Goal: Information Seeking & Learning: Find specific page/section

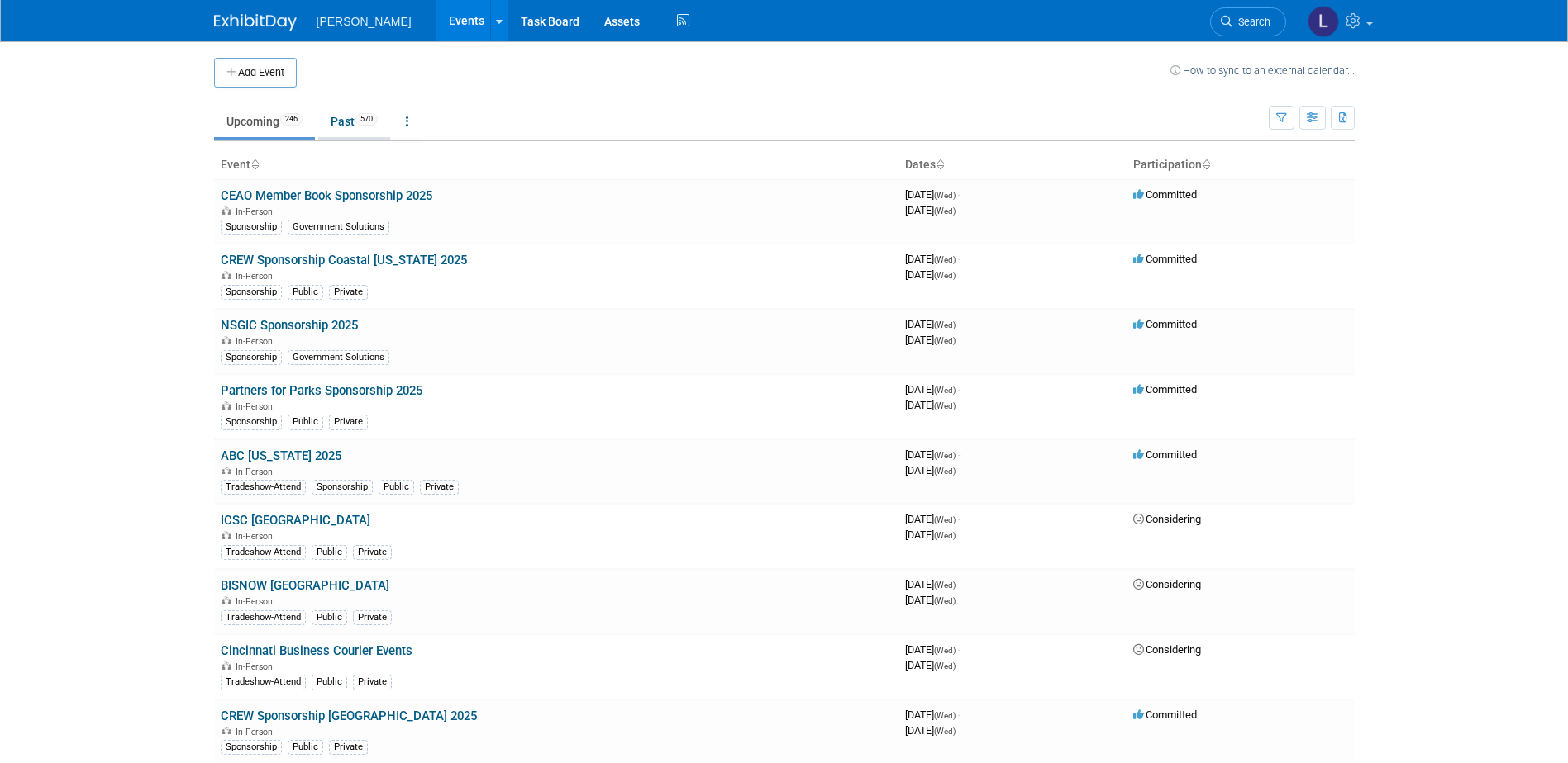
click at [360, 133] on link "Past 570" at bounding box center [354, 122] width 71 height 32
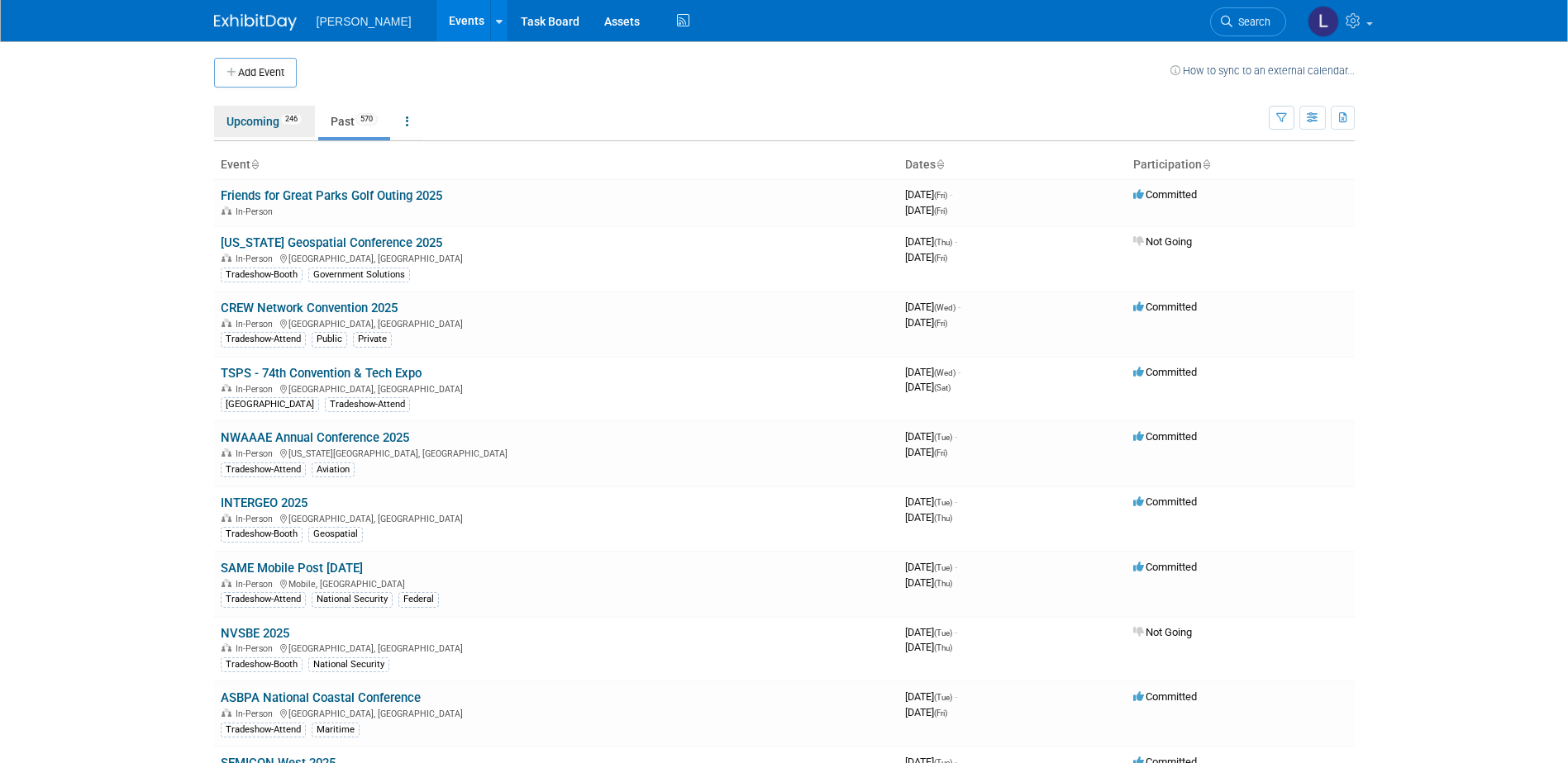
click at [280, 113] on link "Upcoming 246" at bounding box center [265, 122] width 100 height 32
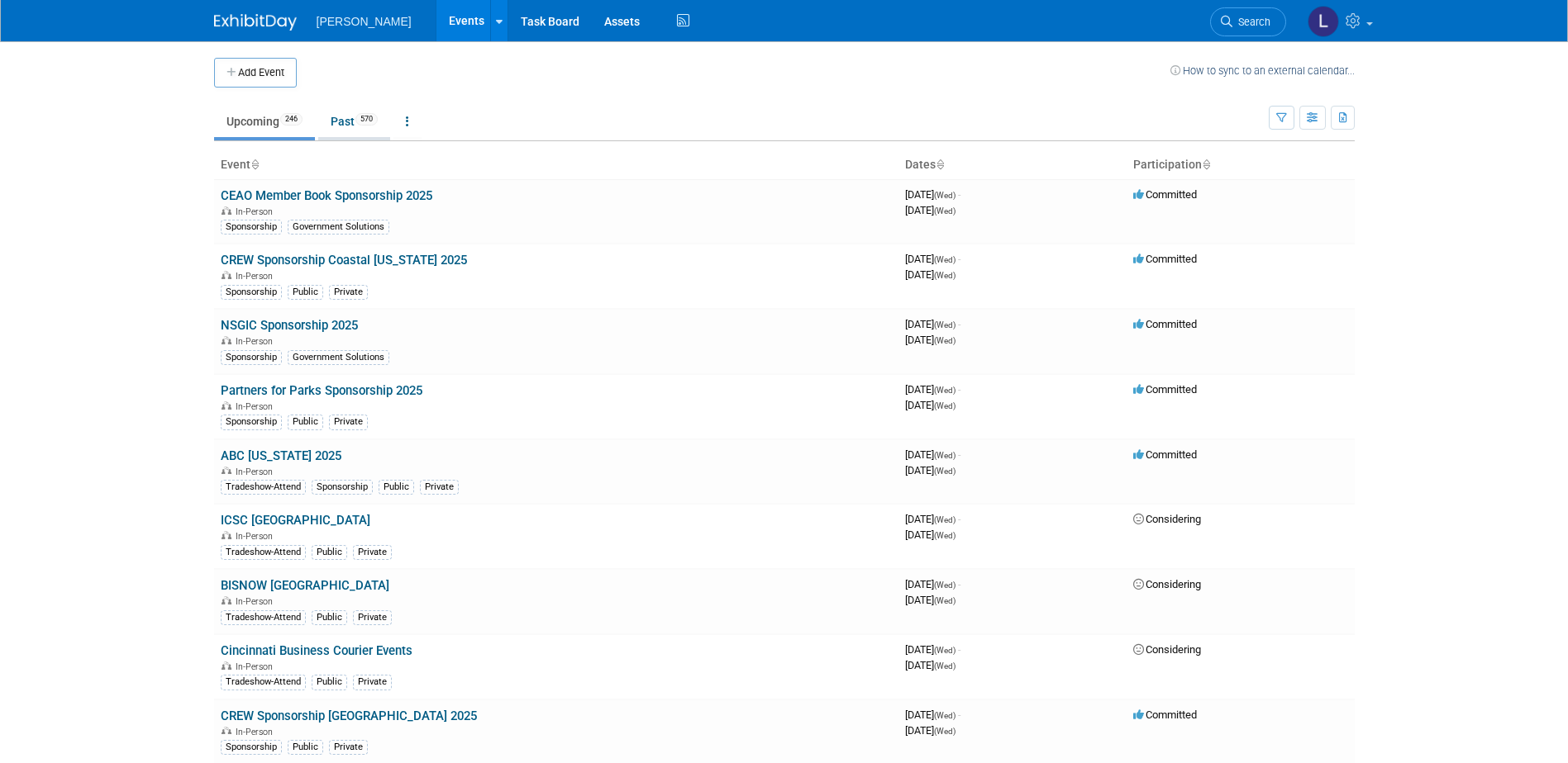
click at [374, 129] on link "Past 570" at bounding box center [354, 122] width 71 height 32
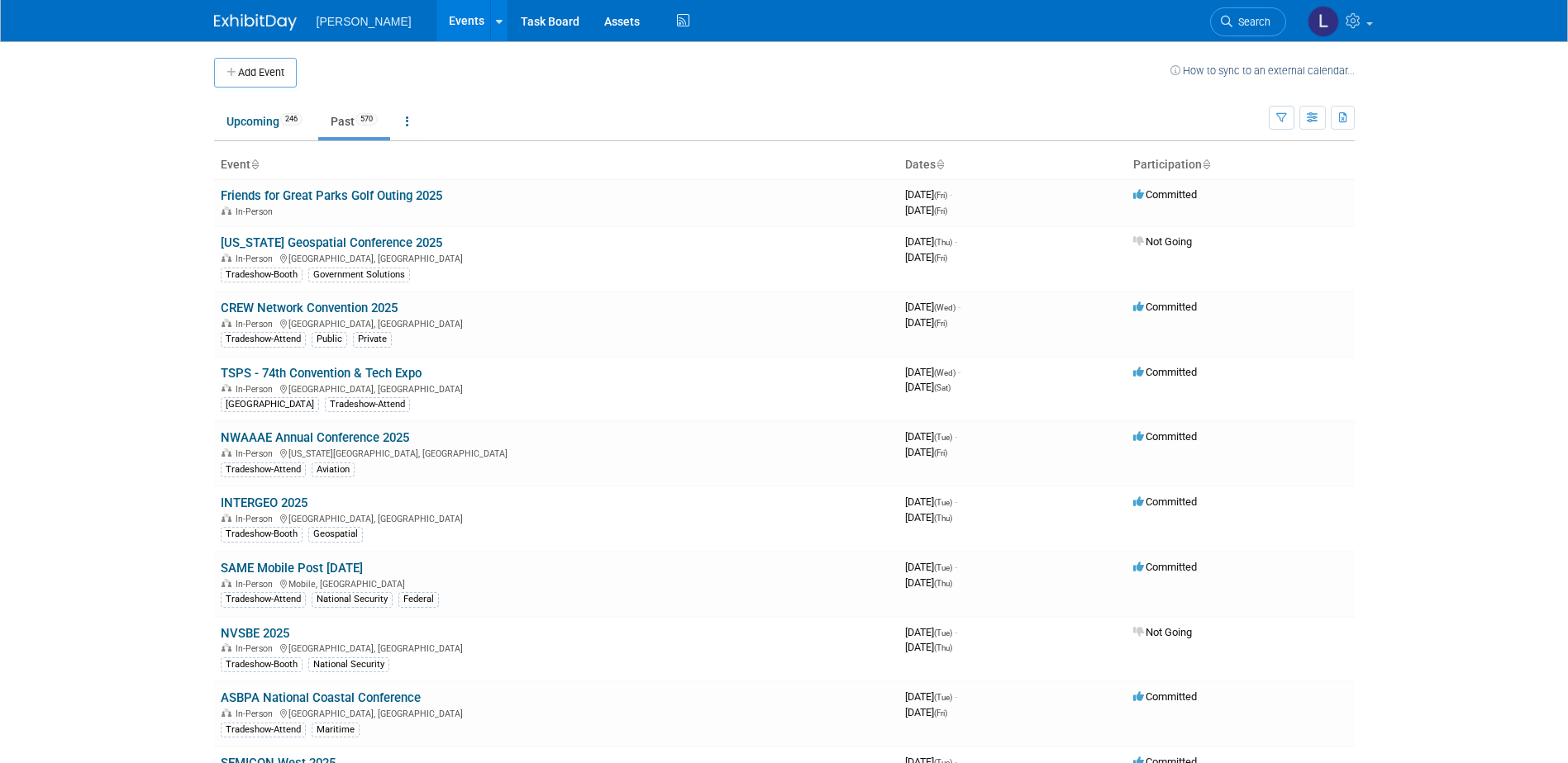
click at [437, 26] on link "Events" at bounding box center [467, 20] width 60 height 42
click at [1233, 24] on span "Search" at bounding box center [1251, 21] width 38 height 13
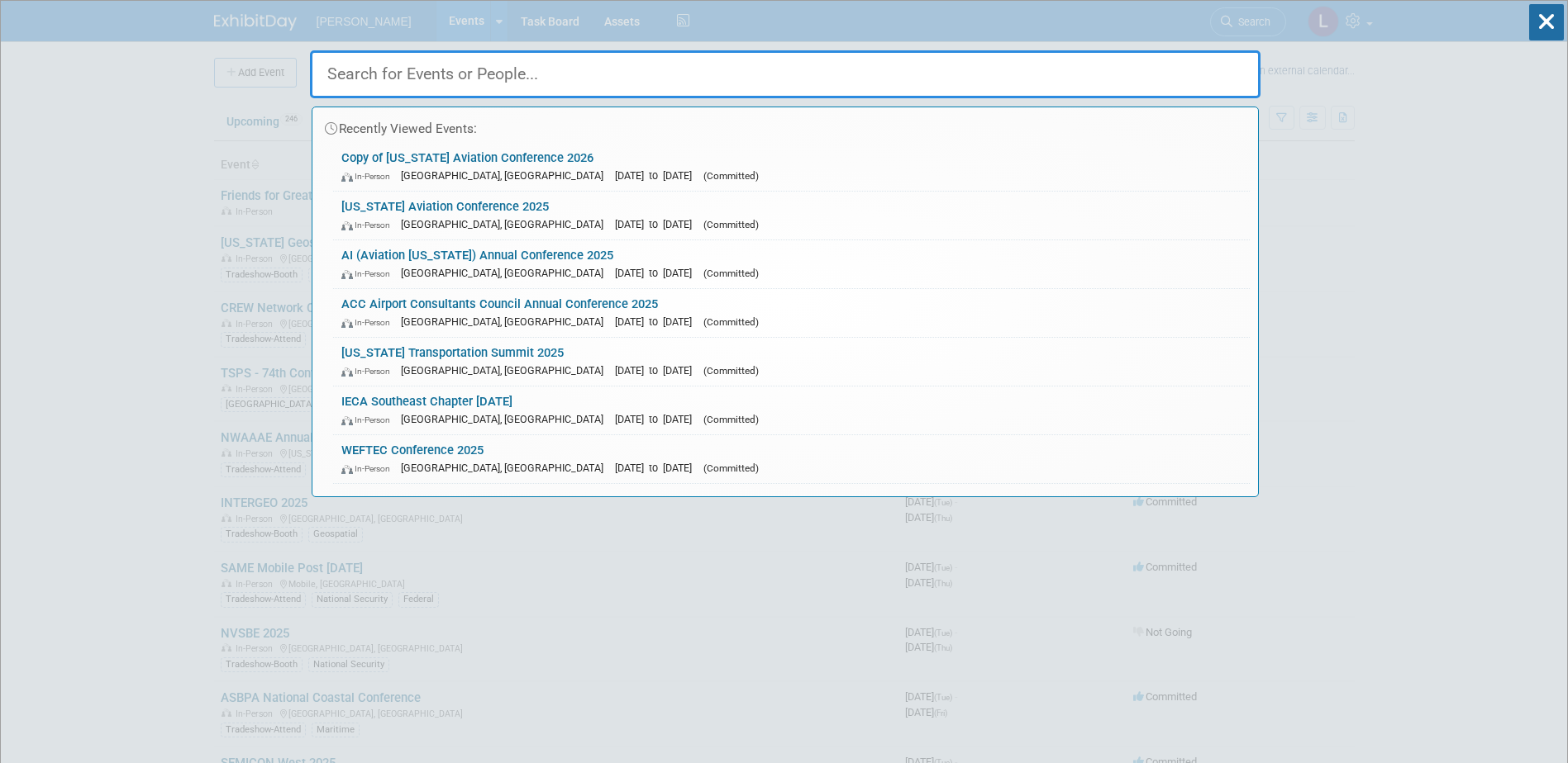
paste input "11131678"
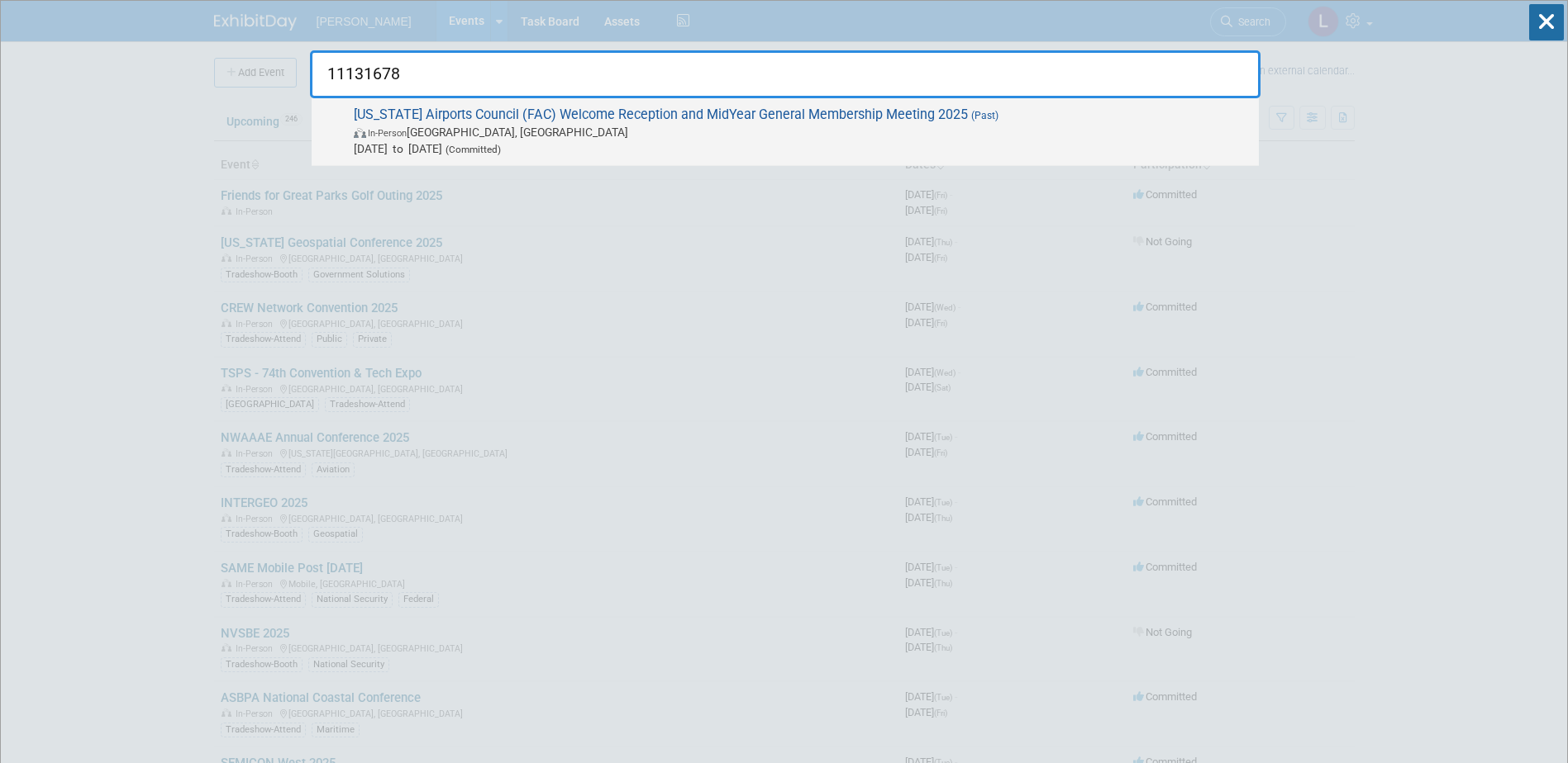
type input "11131678"
click at [786, 130] on span "In-Person Tallahassee, FL" at bounding box center [802, 131] width 897 height 16
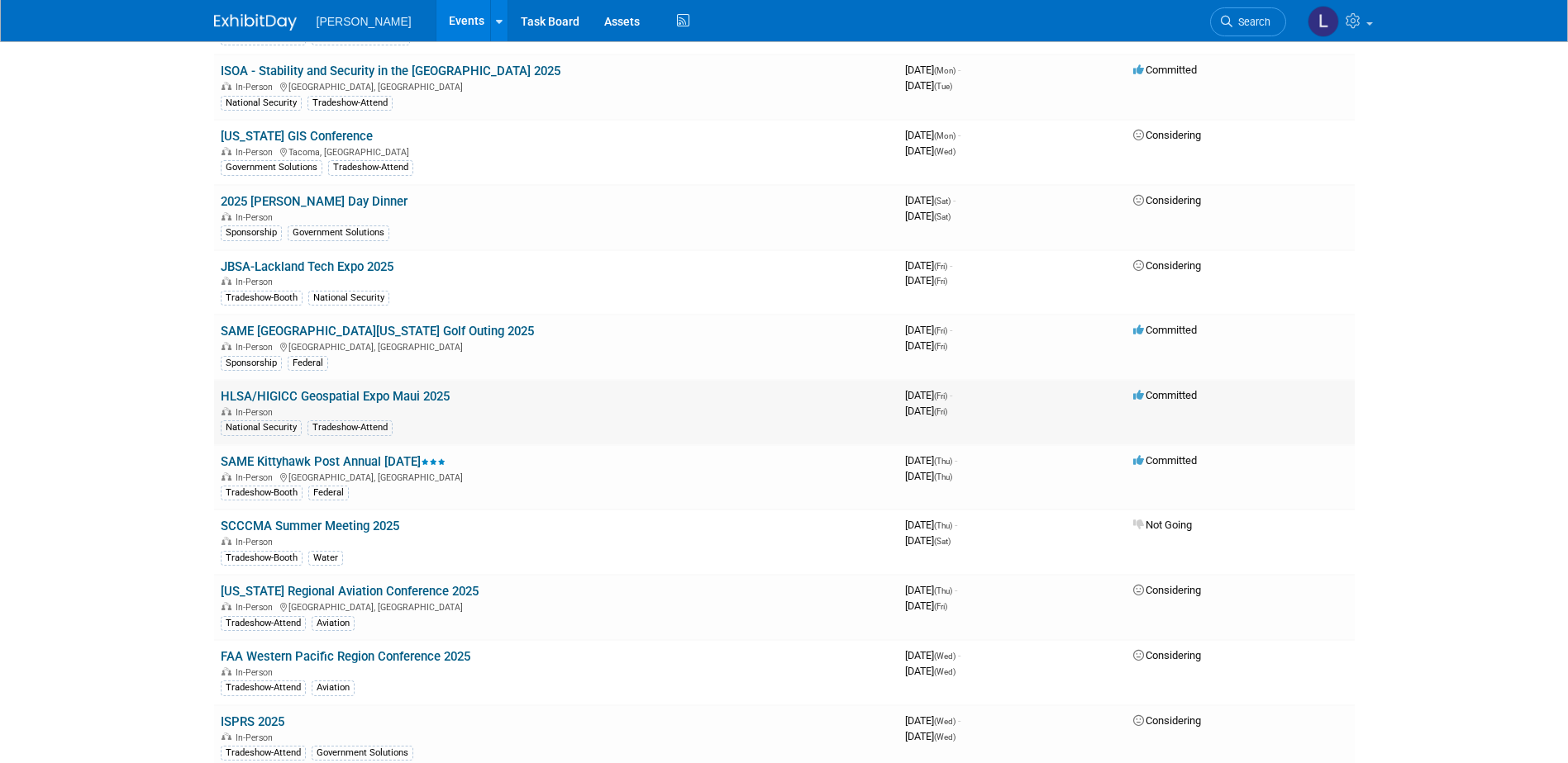
scroll to position [17740, 0]
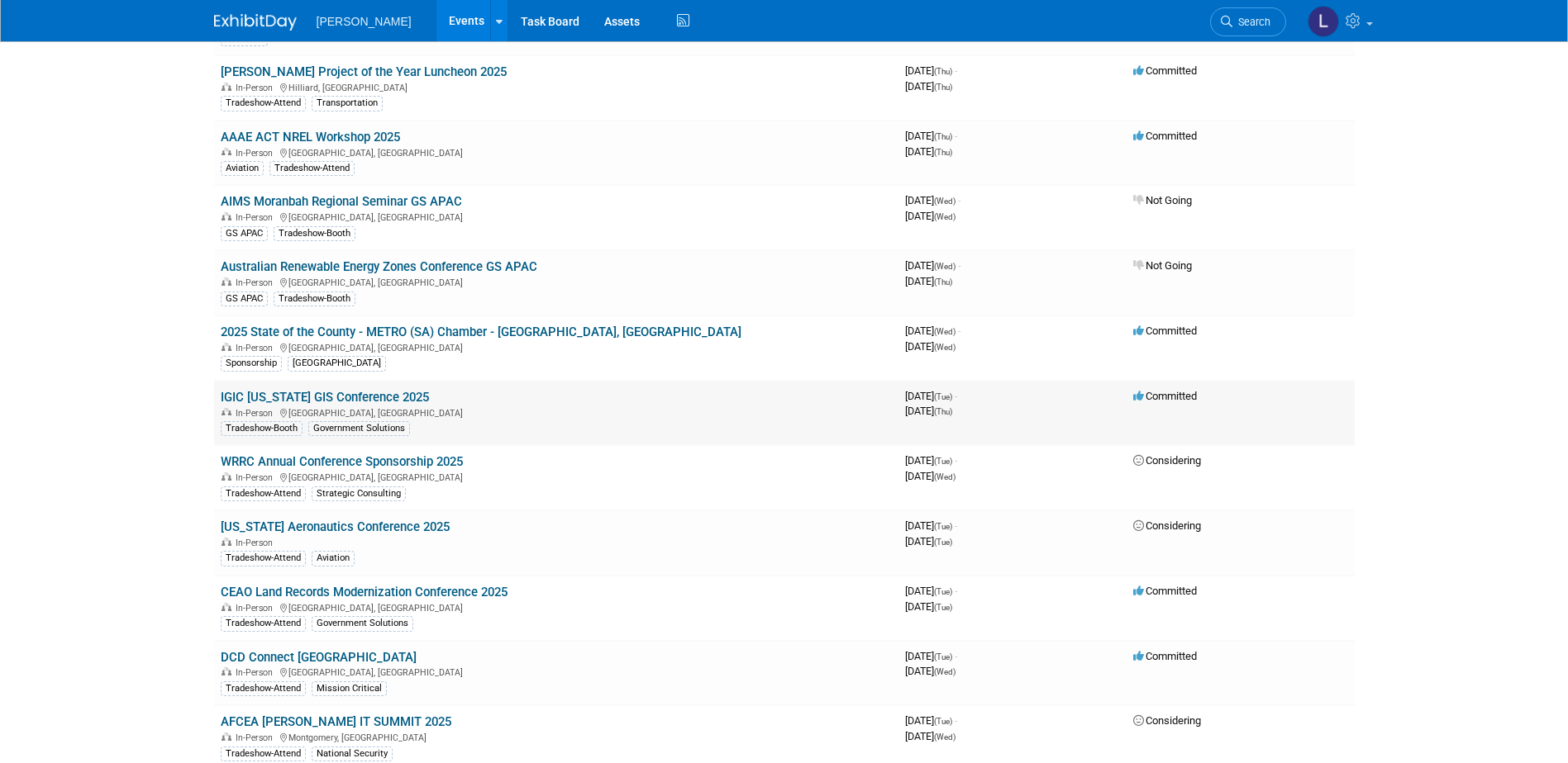
click at [381, 390] on link "IGIC [US_STATE] GIS Conference 2025" at bounding box center [325, 397] width 209 height 14
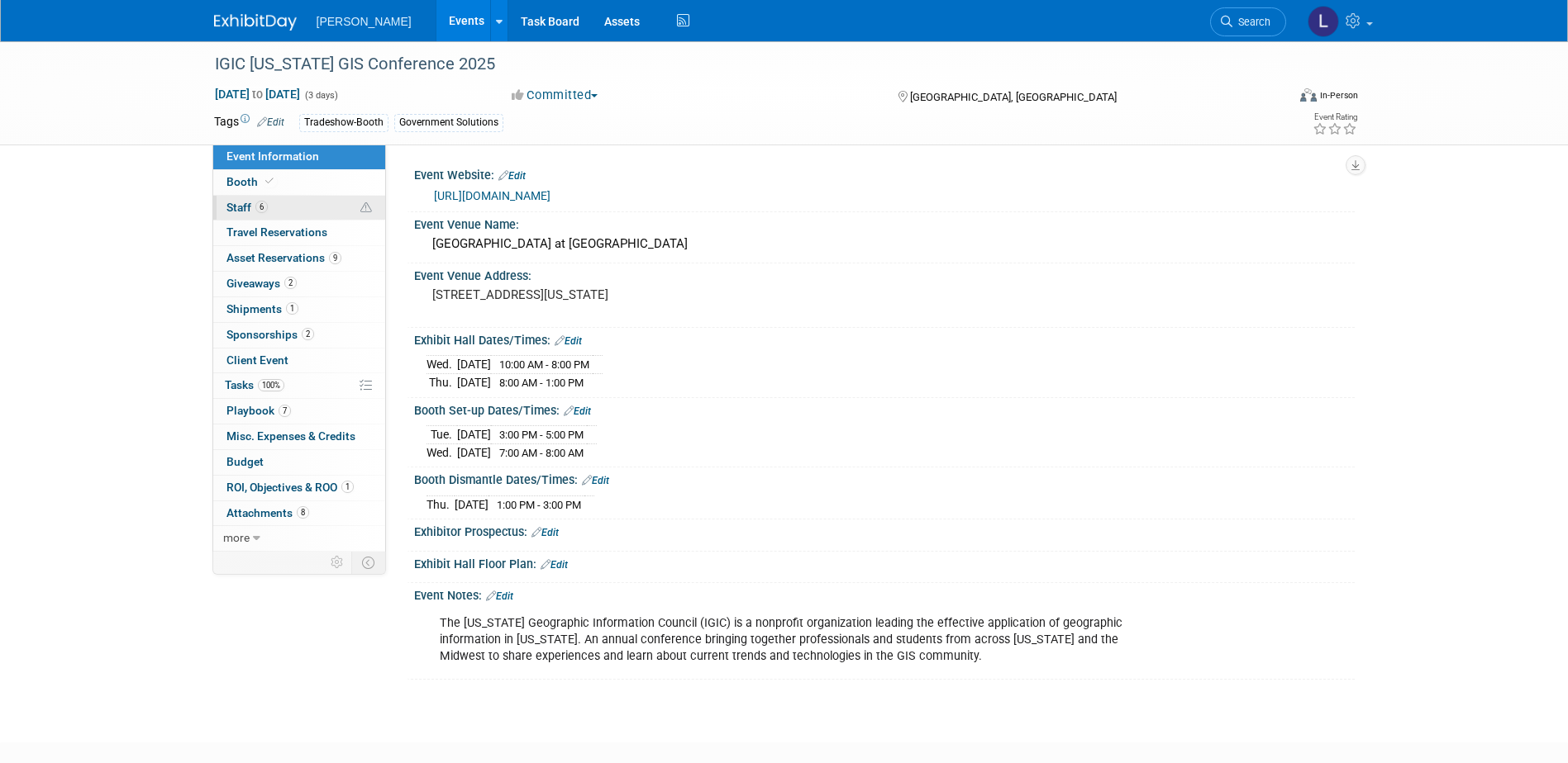
click at [300, 202] on link "6 Staff 6" at bounding box center [299, 209] width 172 height 25
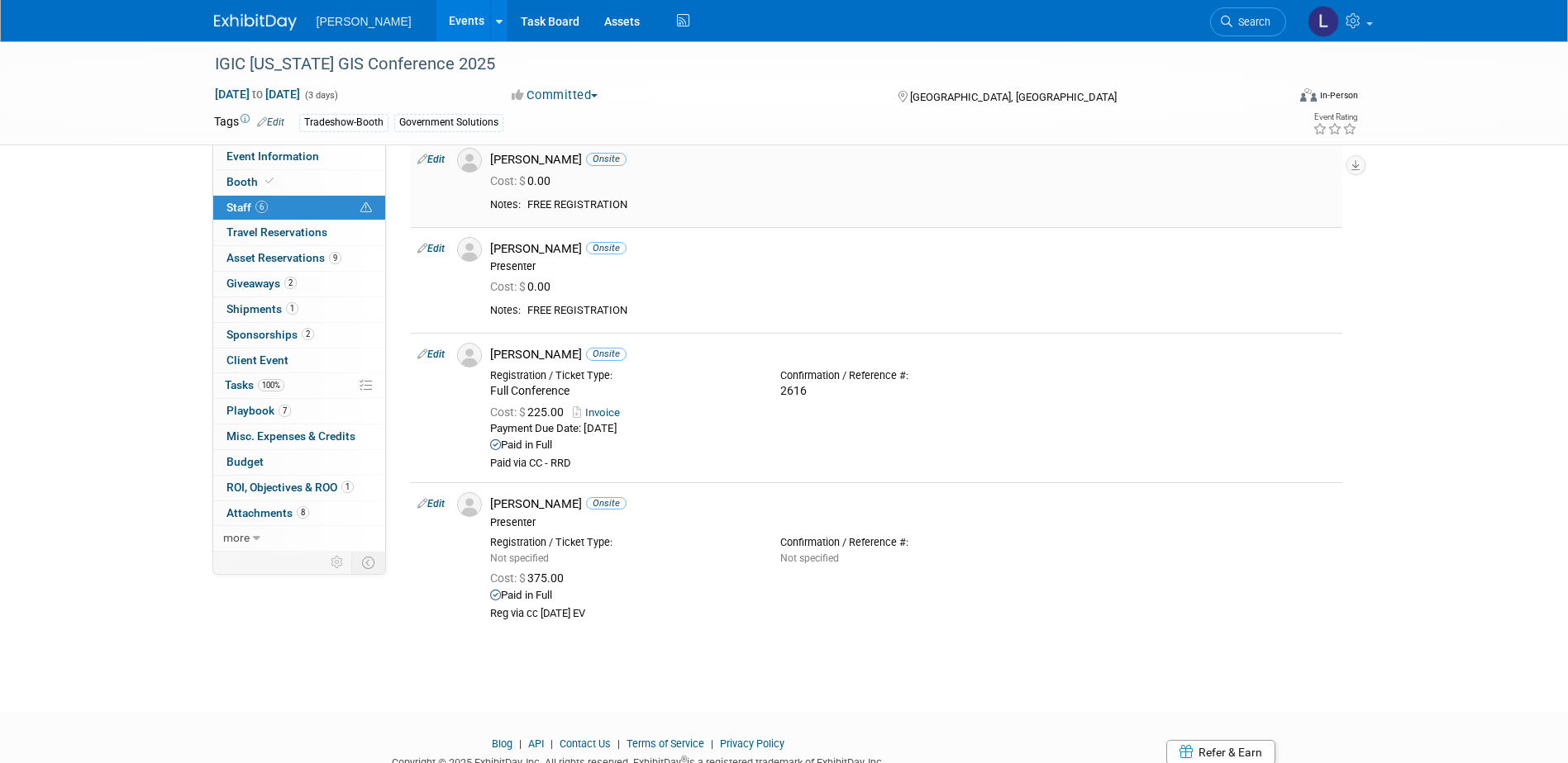
scroll to position [330, 0]
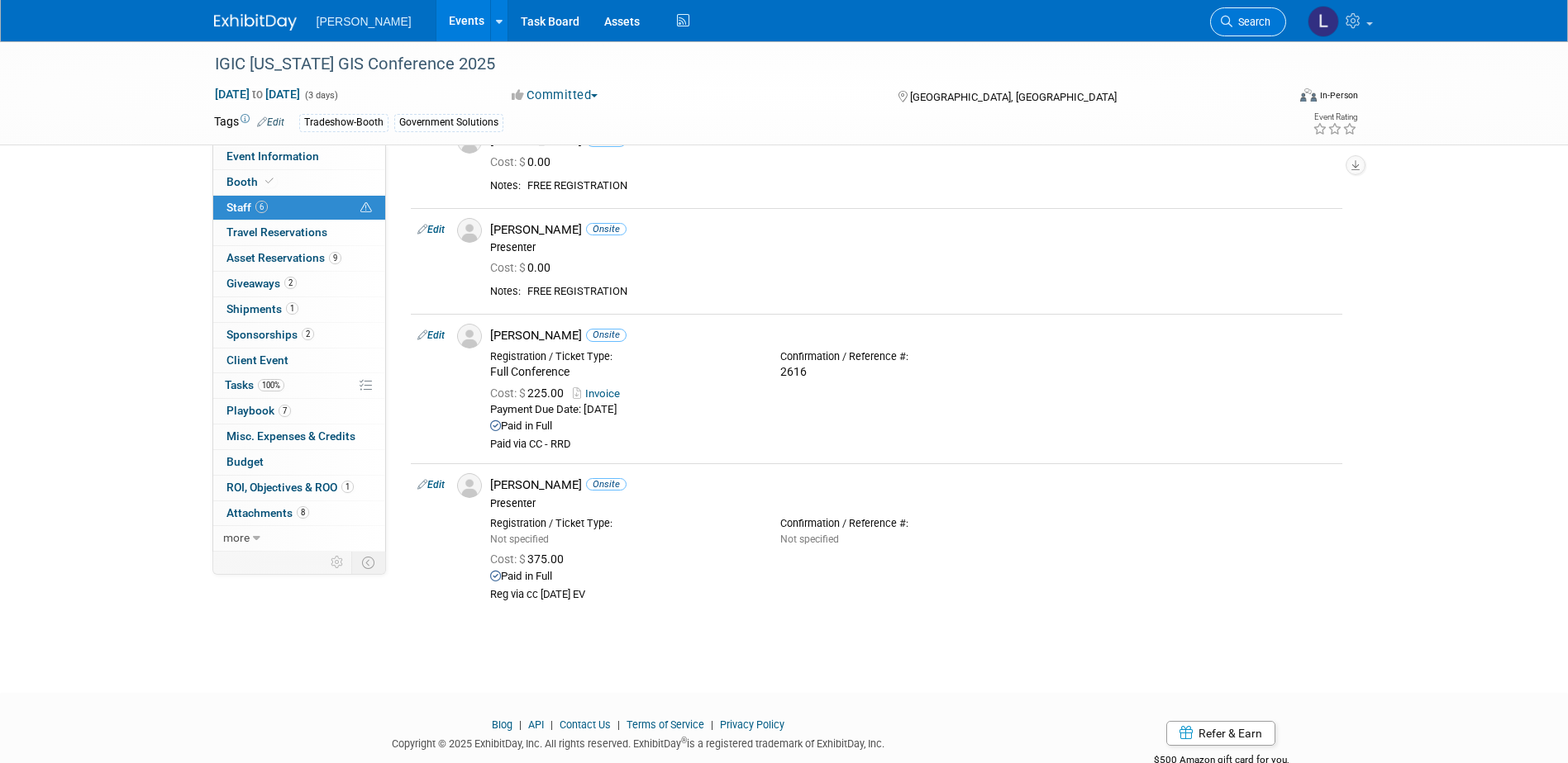
click at [1211, 25] on link "Search" at bounding box center [1247, 22] width 76 height 29
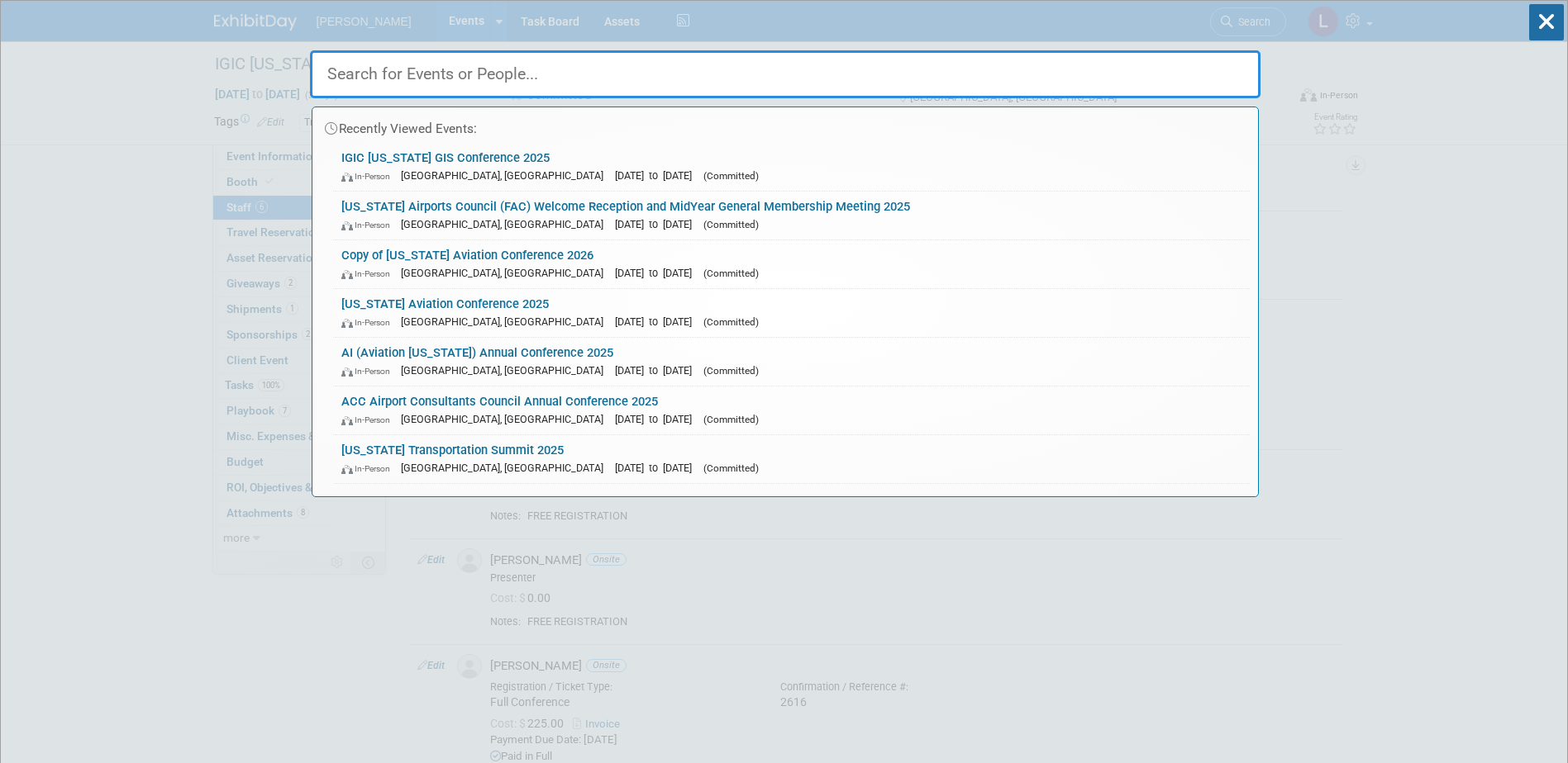
paste input "NWAAAE/[GEOGRAPHIC_DATA] Conference 2025"
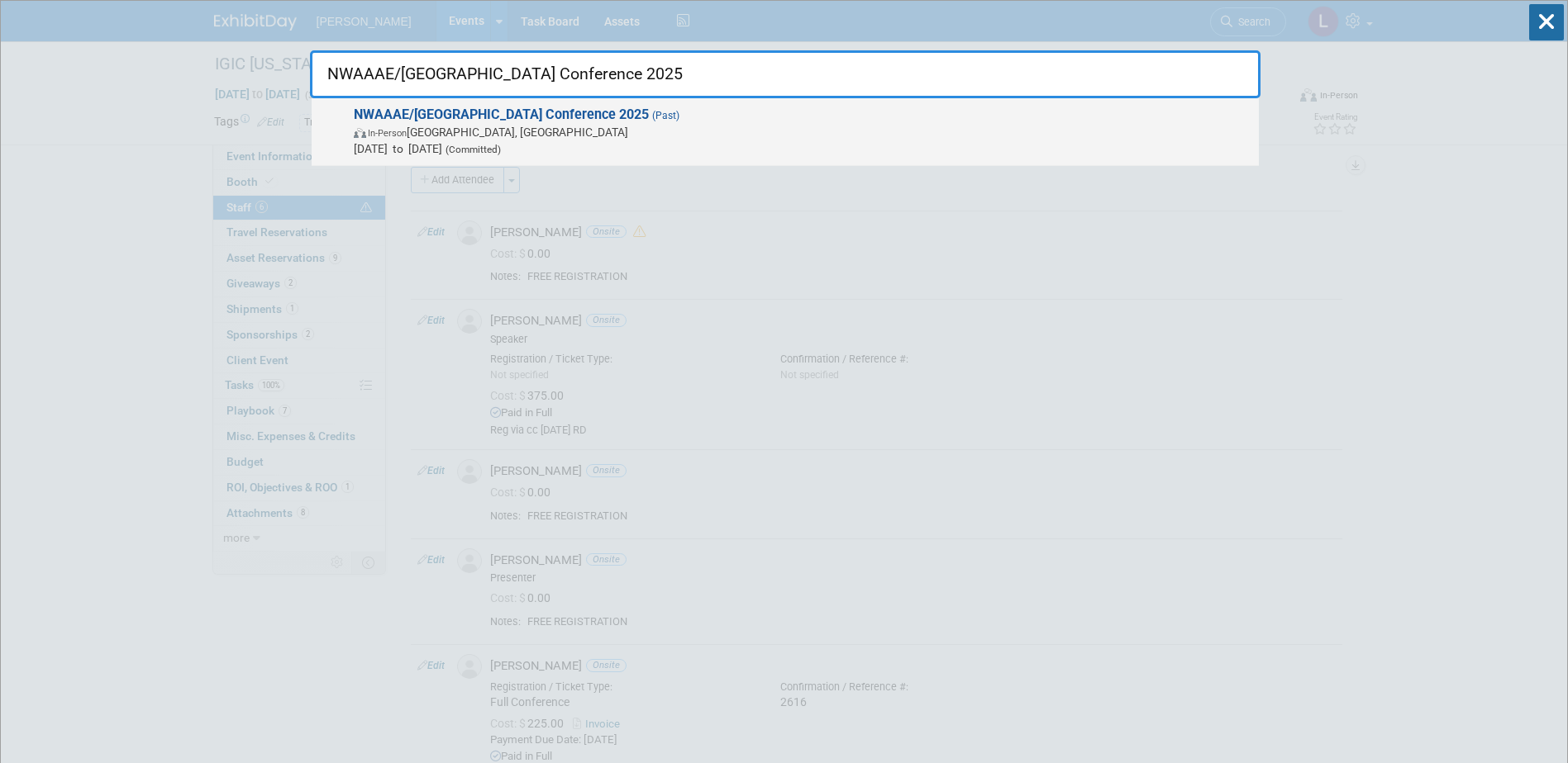
type input "NWAAAE/[GEOGRAPHIC_DATA] Conference 2025"
click at [649, 111] on strong "NWAAAE/[GEOGRAPHIC_DATA] Conference 2025" at bounding box center [500, 114] width 295 height 15
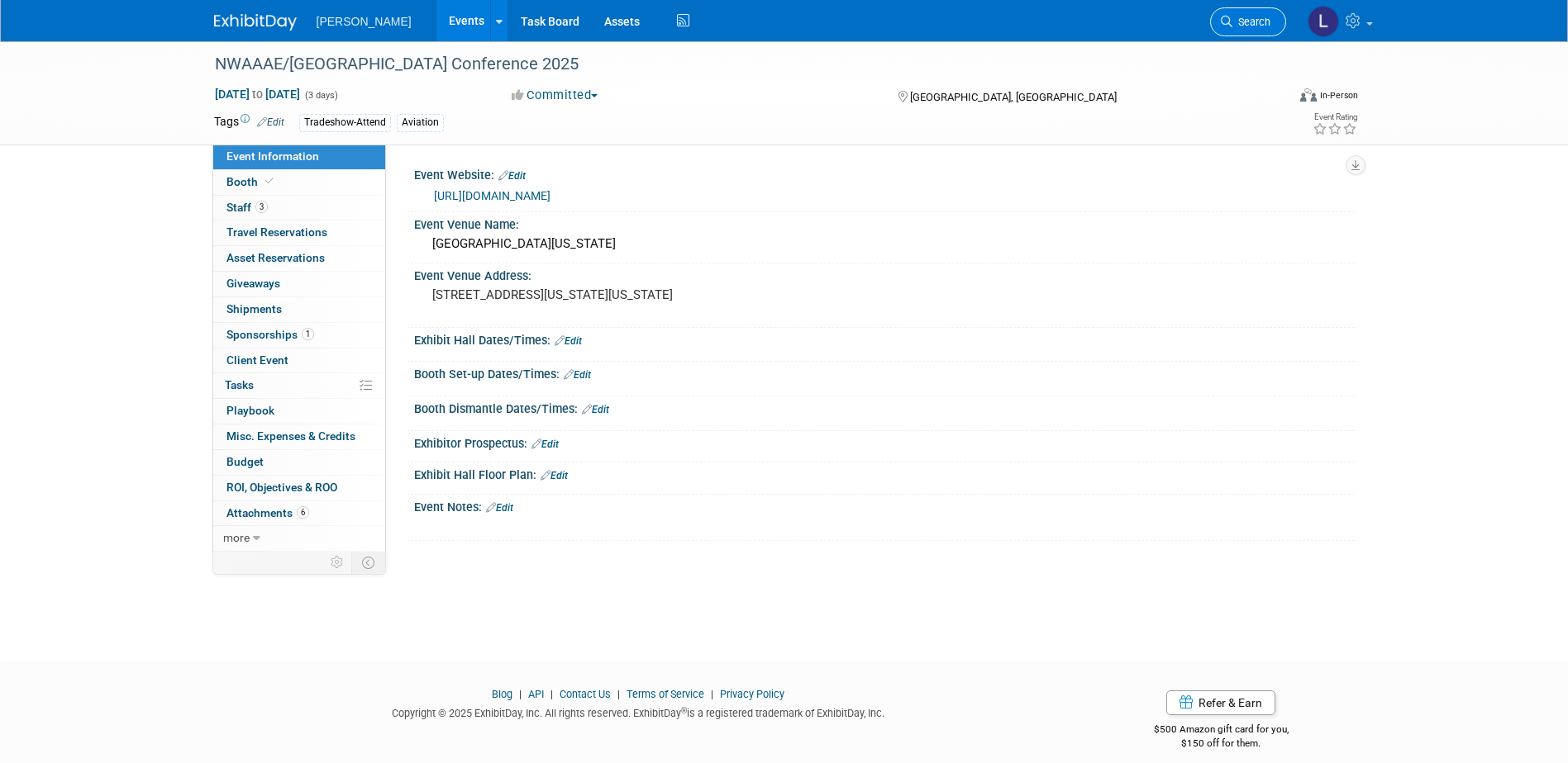
click at [1238, 27] on span "Search" at bounding box center [1251, 21] width 38 height 13
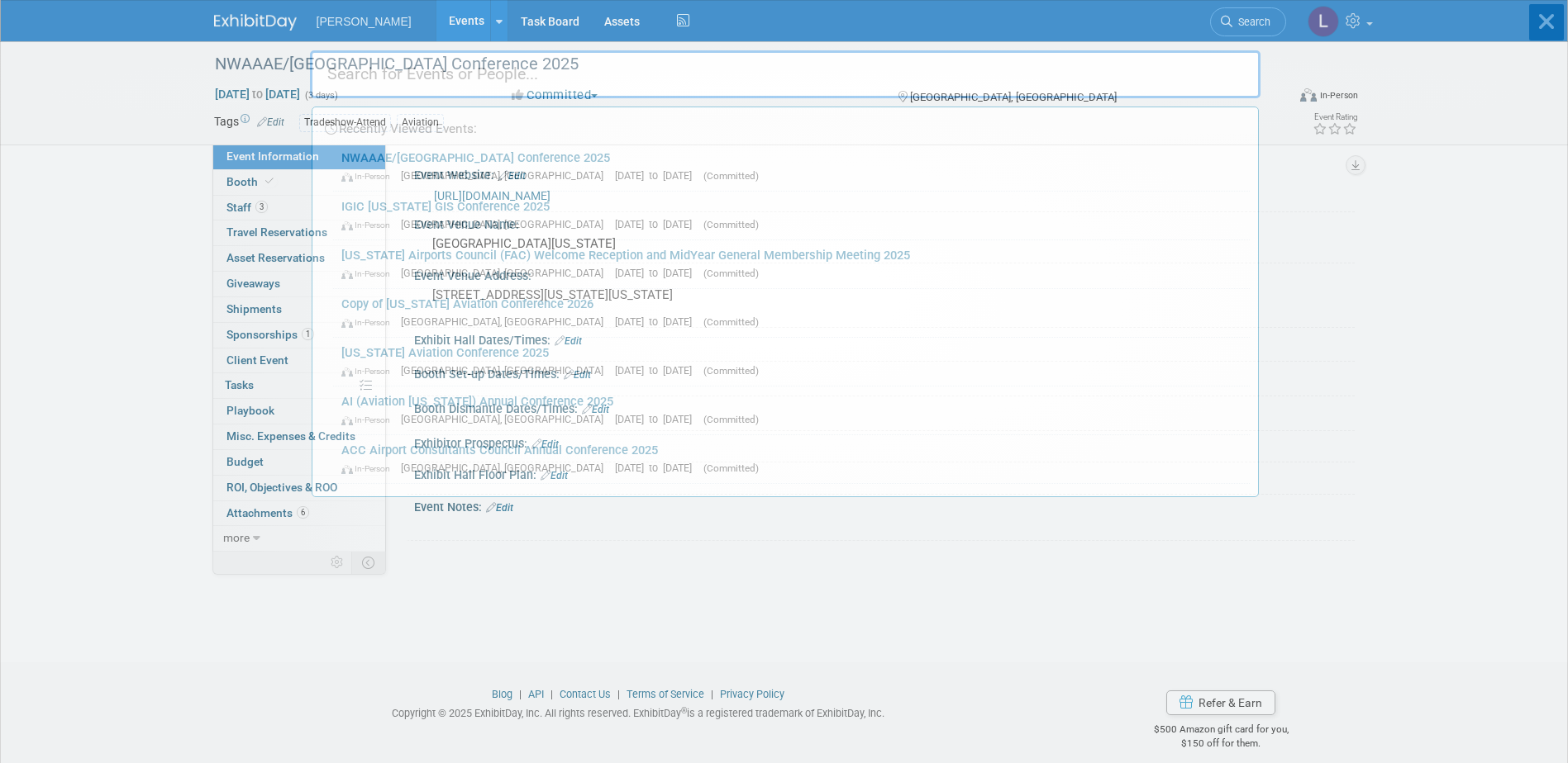
paste input "[US_STATE] Aviation Association (OAA) Golf Outing"
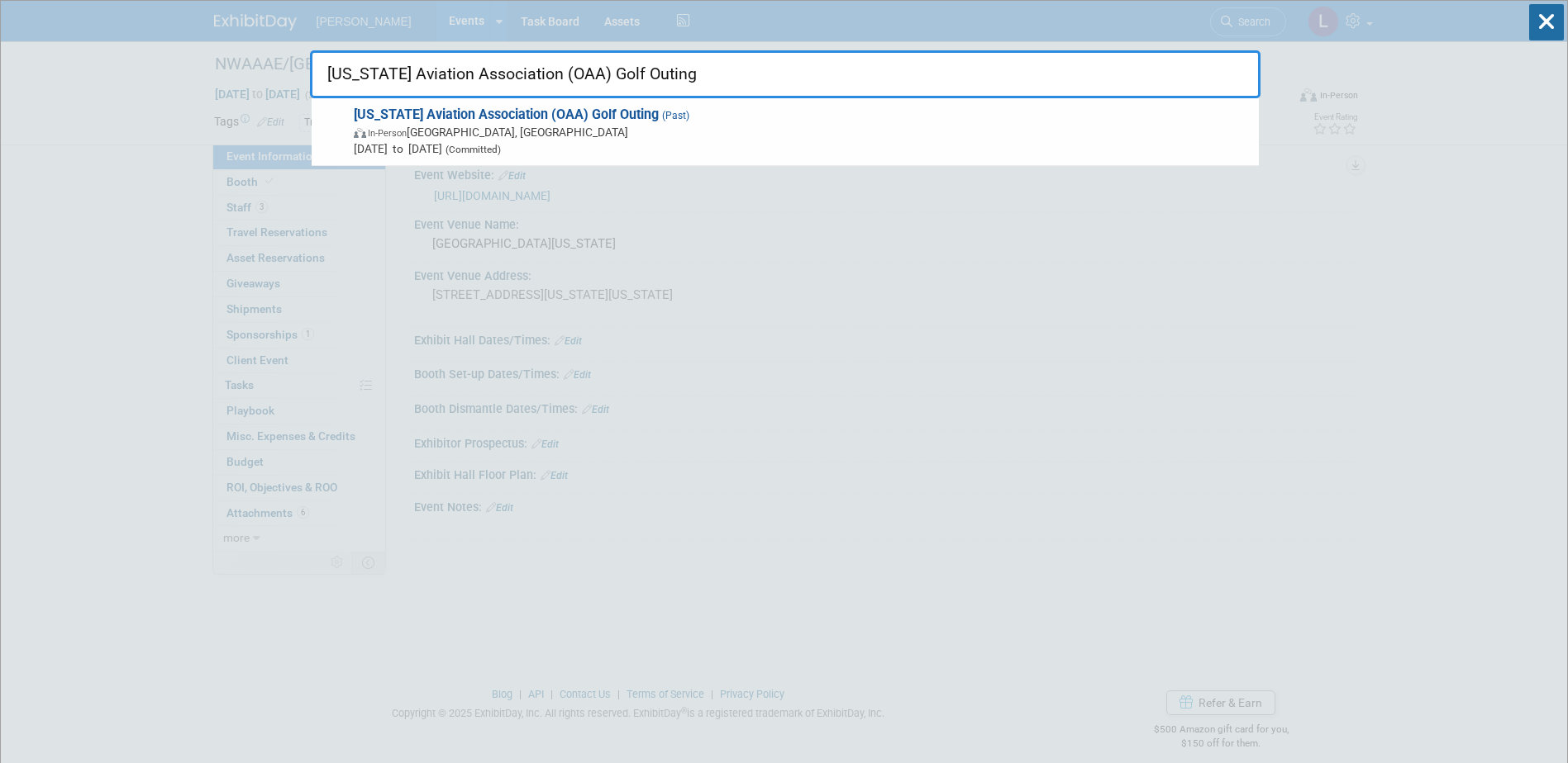
drag, startPoint x: 752, startPoint y: 76, endPoint x: 107, endPoint y: 56, distance: 645.3
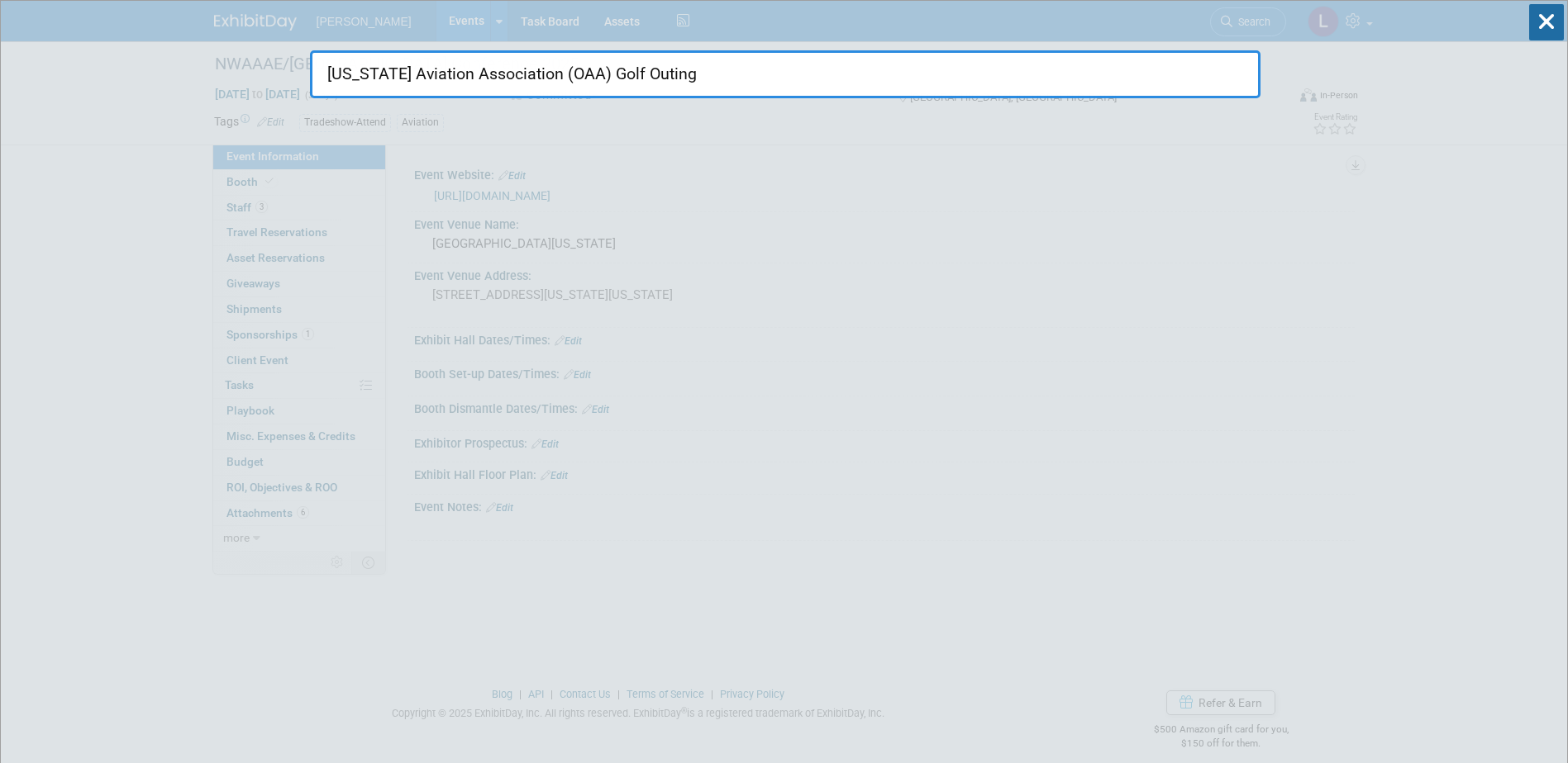
paste input "[US_STATE] Airports Conference 2025"
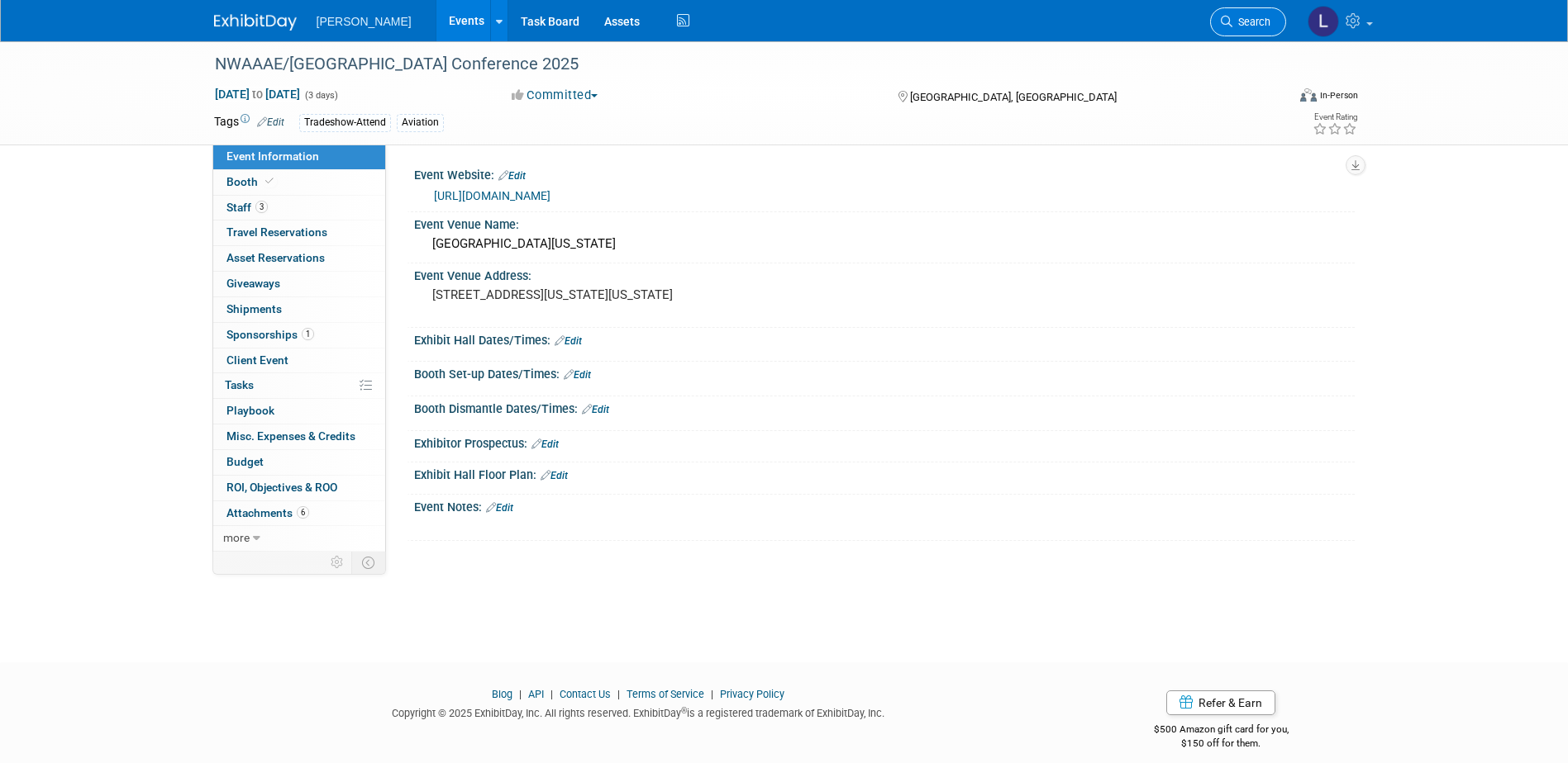
drag, startPoint x: 1236, startPoint y: 29, endPoint x: 1213, endPoint y: 32, distance: 23.2
click at [1235, 29] on link "Search" at bounding box center [1247, 22] width 76 height 29
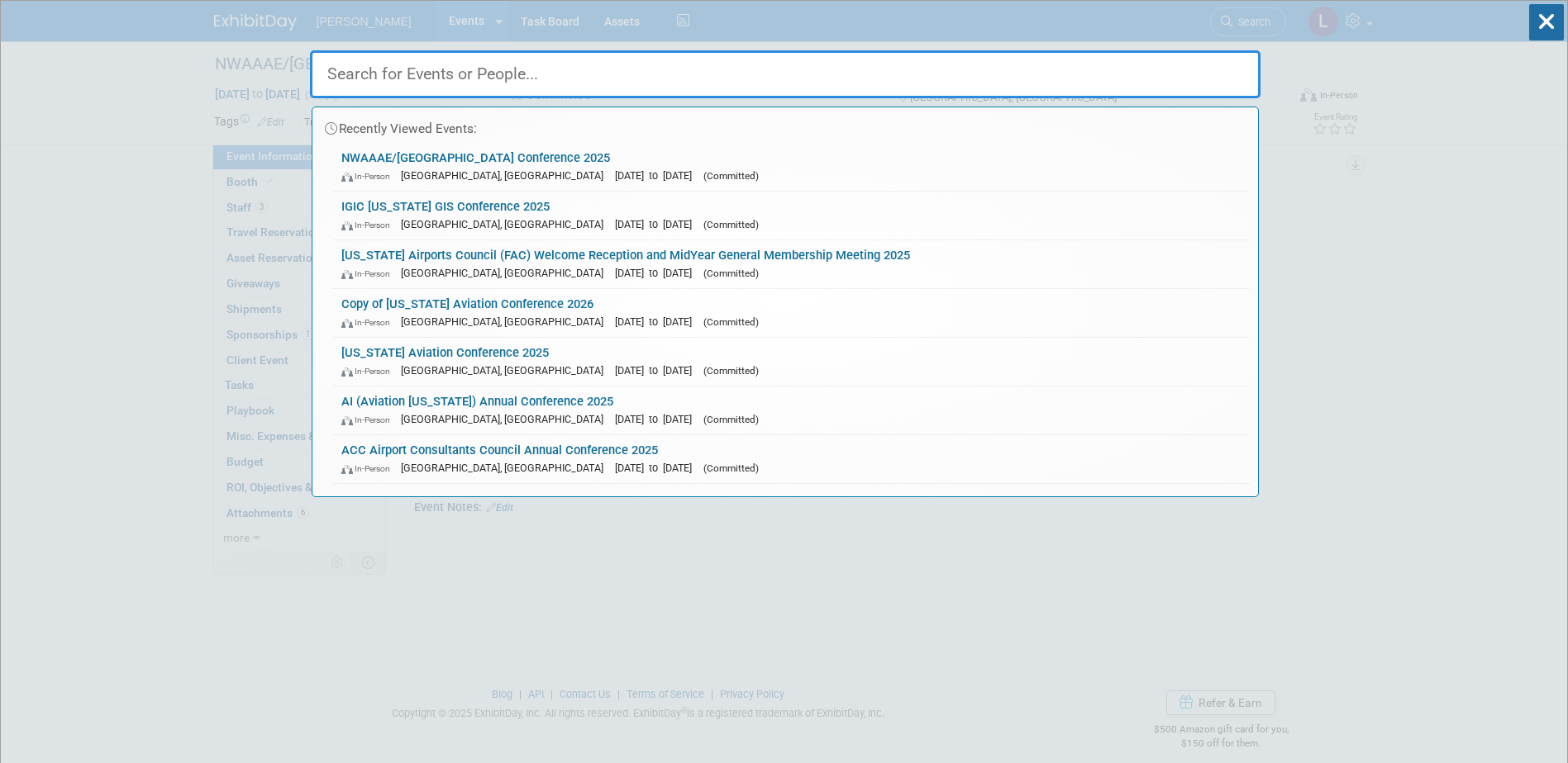
paste input "[US_STATE] Aviation Association (OAA) [US_STATE] Airports Conference 2025"
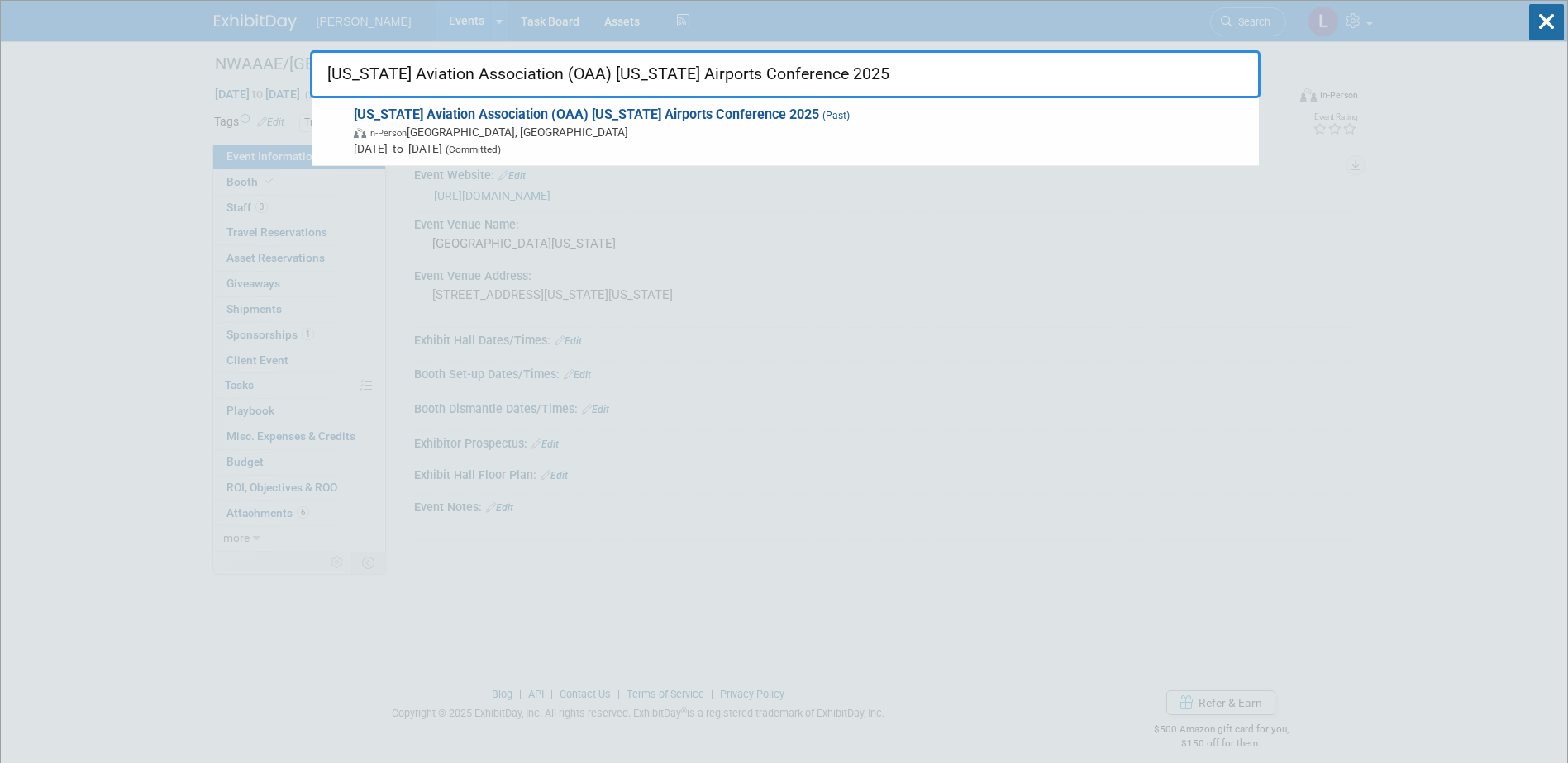
drag, startPoint x: 890, startPoint y: 77, endPoint x: -15, endPoint y: -44, distance: 913.1
click at [0, 0] on html "[PERSON_NAME] Events Add Event Bulk Upload Events Shareable Event Boards Recent…" at bounding box center [784, 382] width 1568 height 763
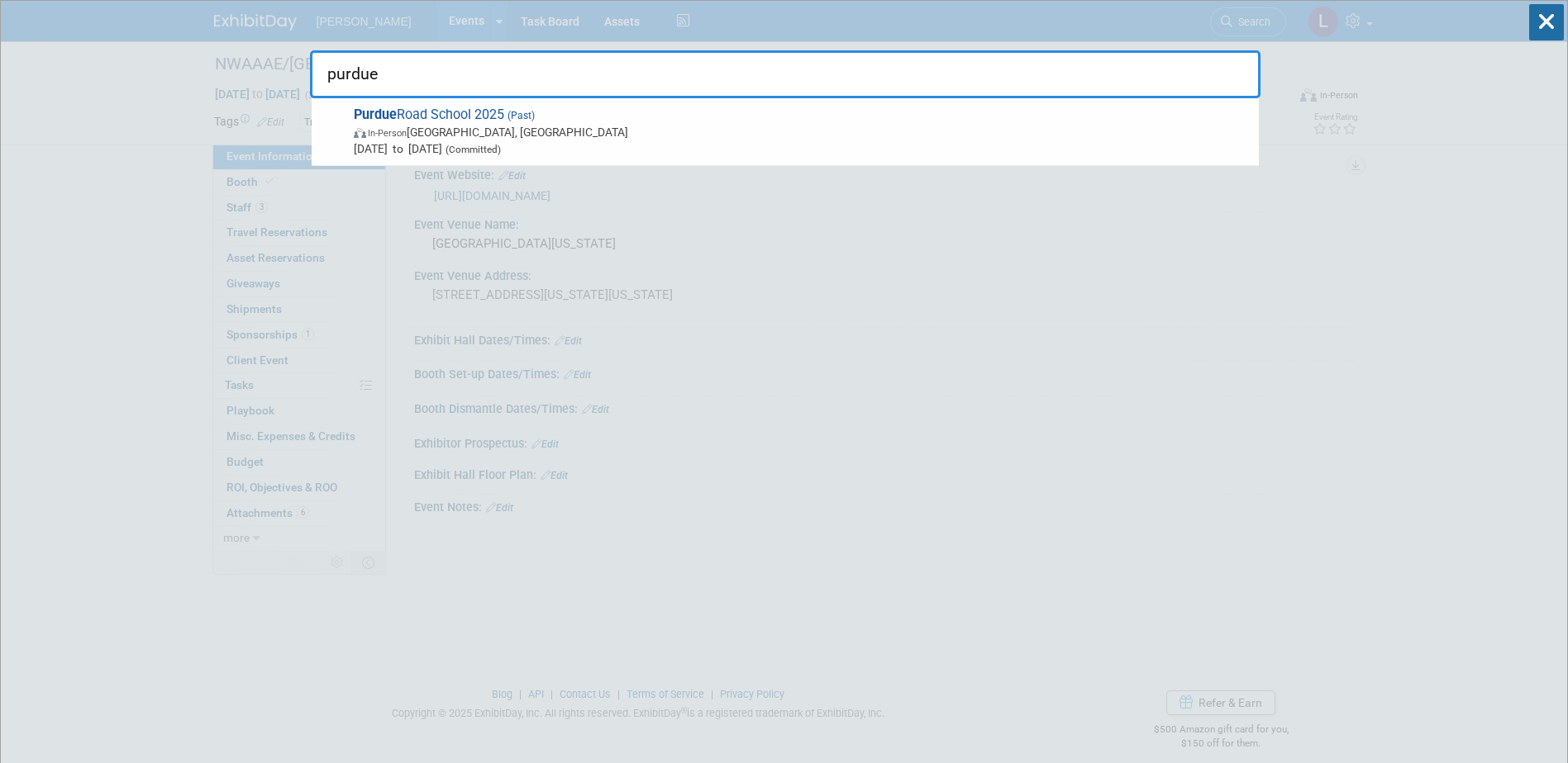
drag, startPoint x: 361, startPoint y: 66, endPoint x: 258, endPoint y: 51, distance: 104.1
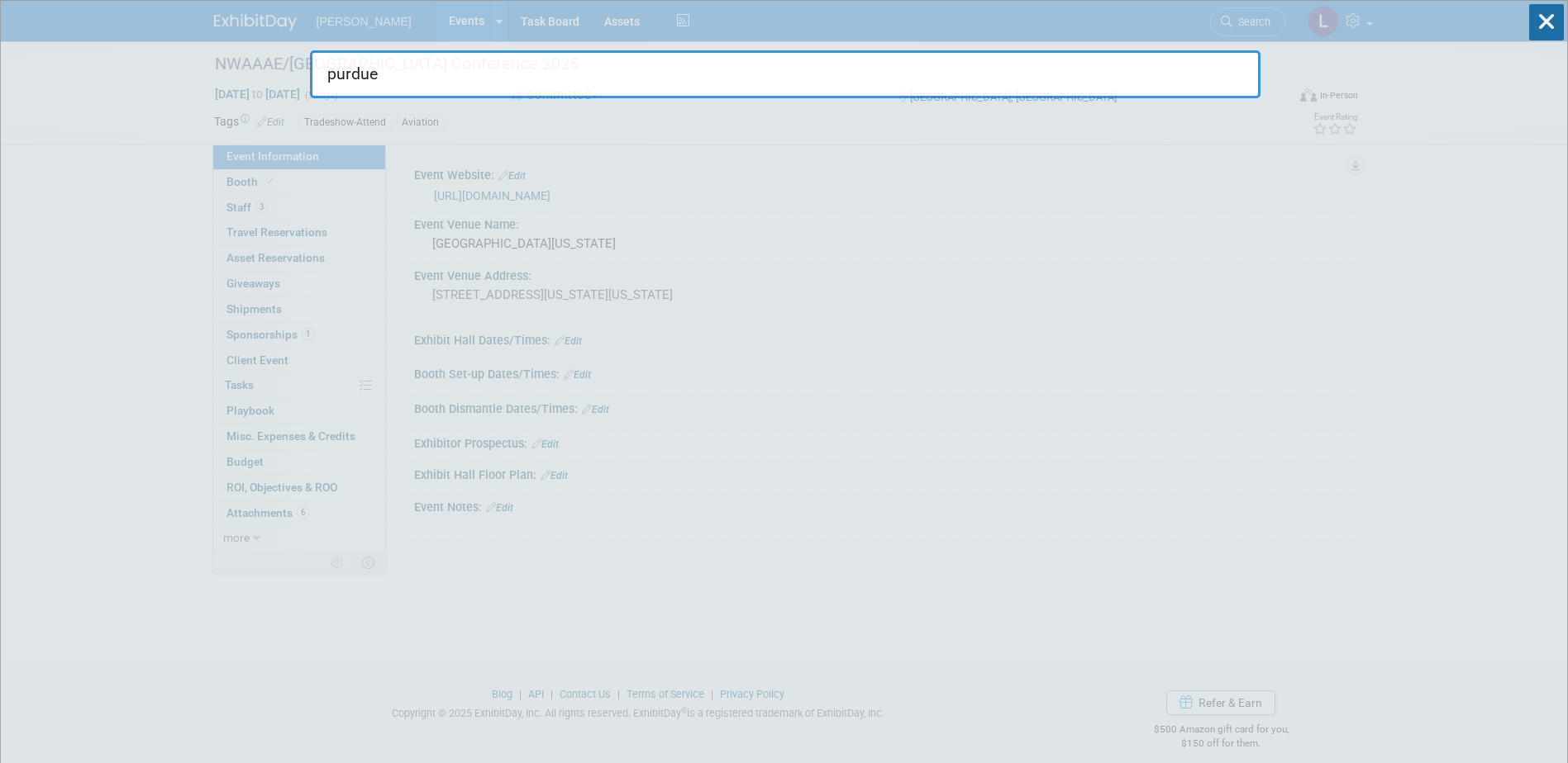
paste input "SAME Indo-Pacific Regional Summit 2025"
type input "SAME Indo-Pacific Regional Summit 2025"
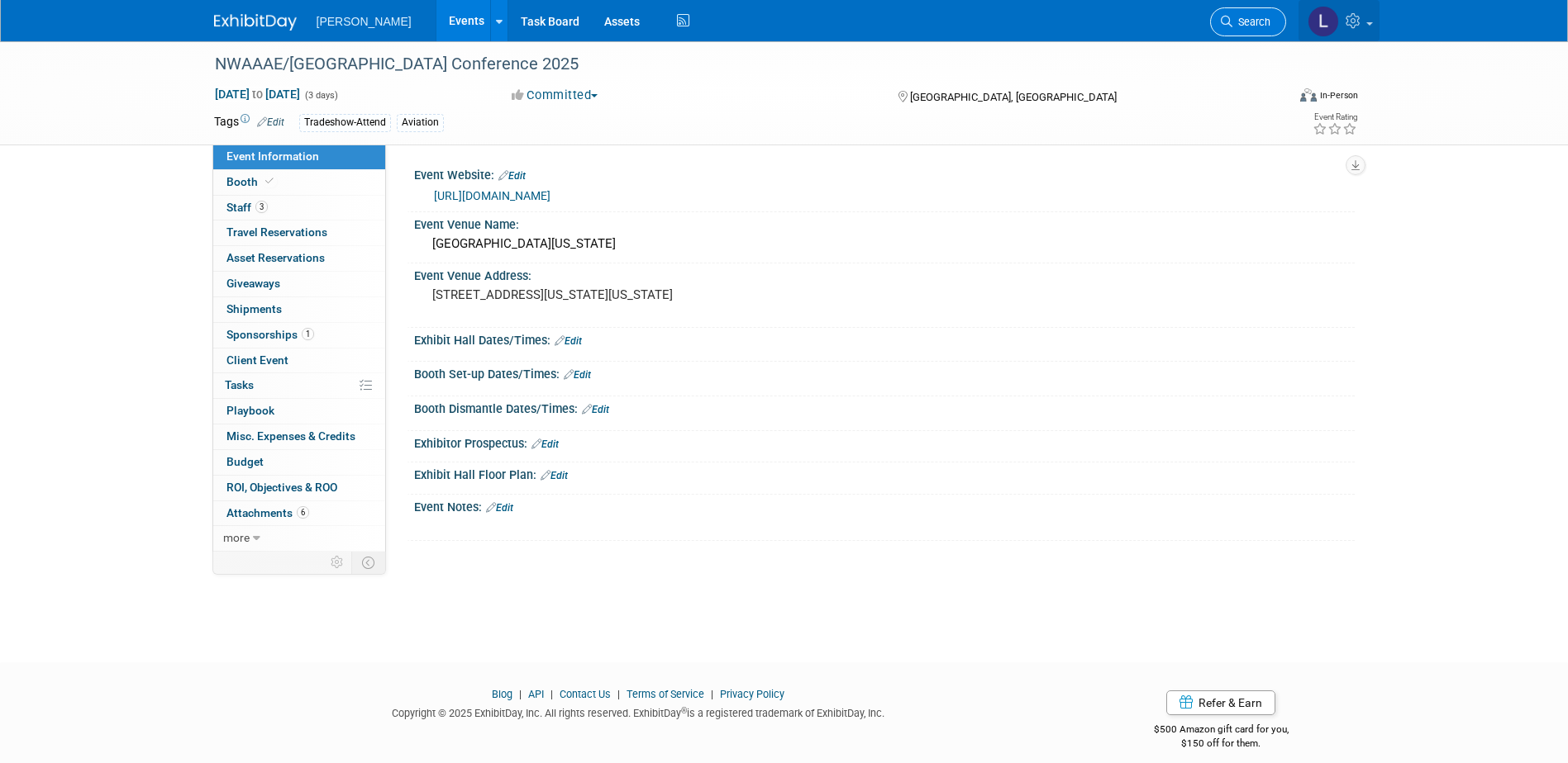
drag, startPoint x: 1297, startPoint y: 16, endPoint x: 1269, endPoint y: 17, distance: 28.0
click at [1297, 16] on div "[PERSON_NAME] Events Add Event Bulk Upload Events Shareable Event Boards Recent…" at bounding box center [784, 20] width 1141 height 42
click at [1221, 14] on link "Search" at bounding box center [1247, 22] width 76 height 29
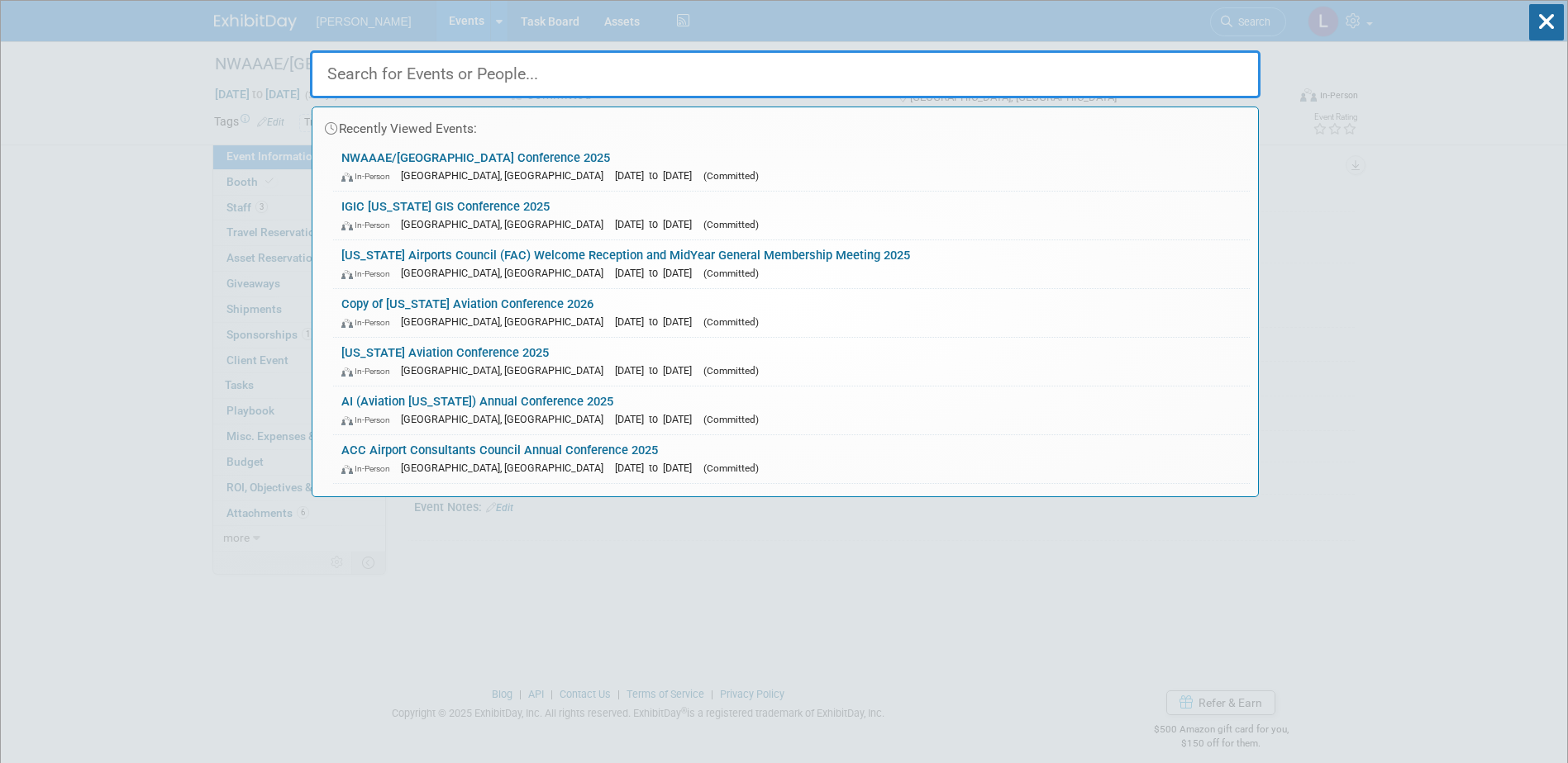
paste input "SAME Indo-Pacific Regional Summit 2025"
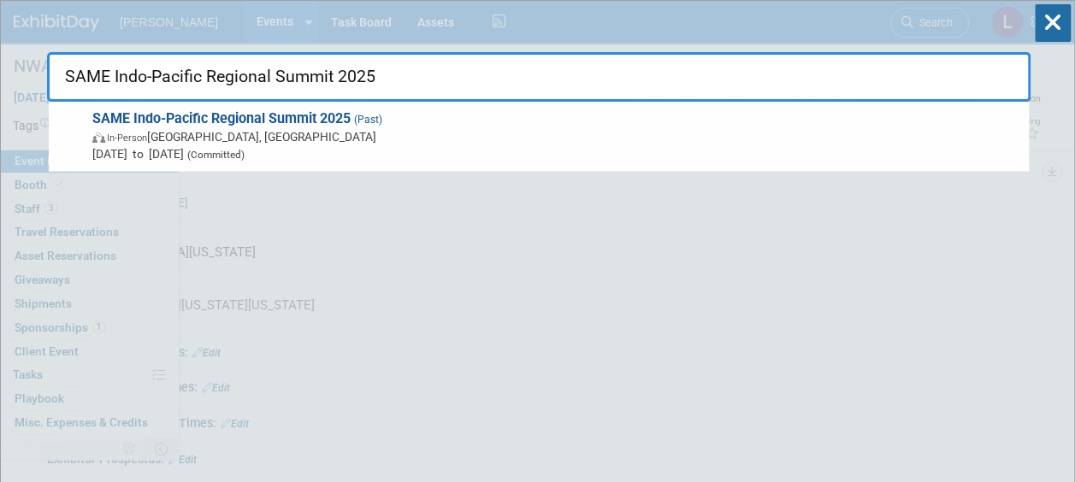
drag, startPoint x: 398, startPoint y: 75, endPoint x: 97, endPoint y: -3, distance: 311.2
click at [97, 0] on html "[PERSON_NAME] Events Add Event Bulk Upload Events Shareable Event Boards Recent…" at bounding box center [537, 241] width 1075 height 482
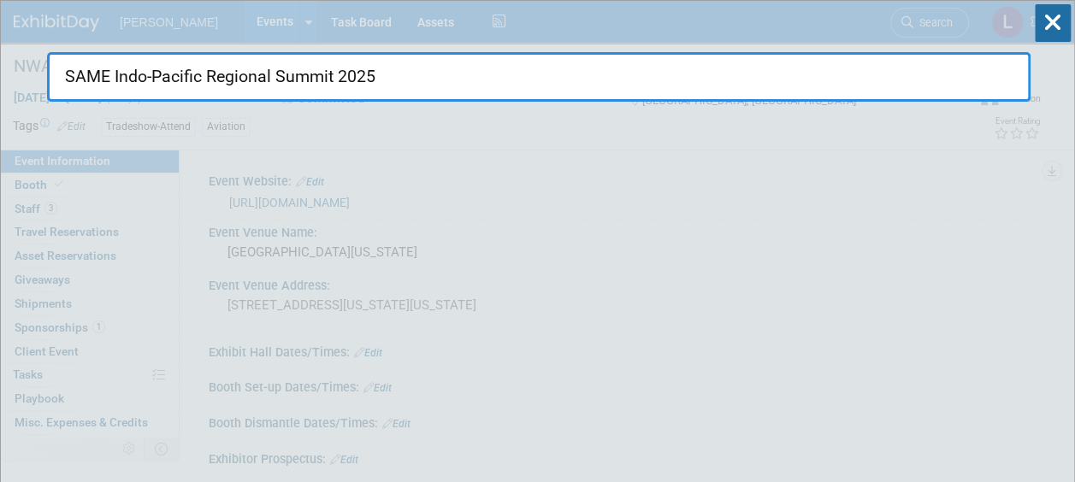
click at [501, 80] on input "SAME Indo-Pacific Regional Summit 2025" at bounding box center [539, 77] width 984 height 50
drag, startPoint x: 510, startPoint y: 76, endPoint x: -3, endPoint y: 52, distance: 513.8
click at [0, 52] on html "[PERSON_NAME] Events Add Event Bulk Upload Events Shareable Event Boards Recent…" at bounding box center [537, 241] width 1075 height 482
paste input "CAA [US_STATE] Aviation Association Annual Conference"
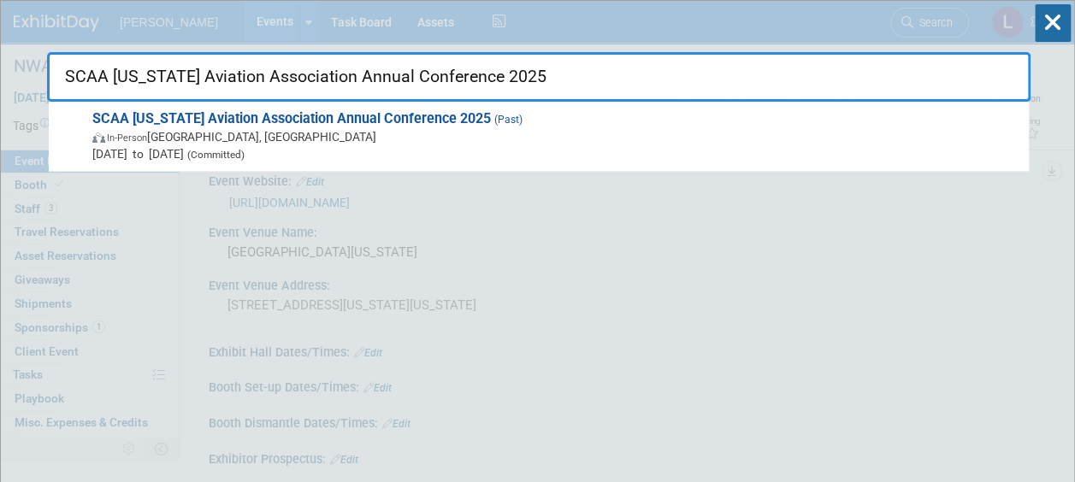
type input "SCAA [US_STATE] Aviation Association Annual Conference 2025"
drag, startPoint x: 277, startPoint y: 66, endPoint x: 308, endPoint y: 85, distance: 36.1
click at [277, 66] on input "SCAA [US_STATE] Aviation Association Annual Conference 2025" at bounding box center [539, 77] width 984 height 50
click at [315, 77] on input "SCAA [US_STATE] Aviation Association Annual Conference 2025" at bounding box center [539, 77] width 984 height 50
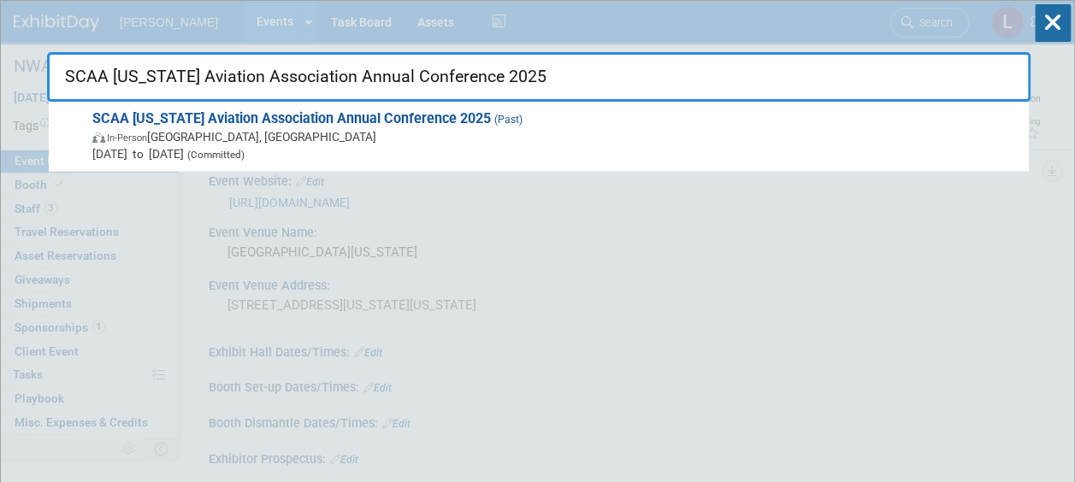
click at [315, 77] on input "SCAA [US_STATE] Aviation Association Annual Conference 2025" at bounding box center [539, 77] width 984 height 50
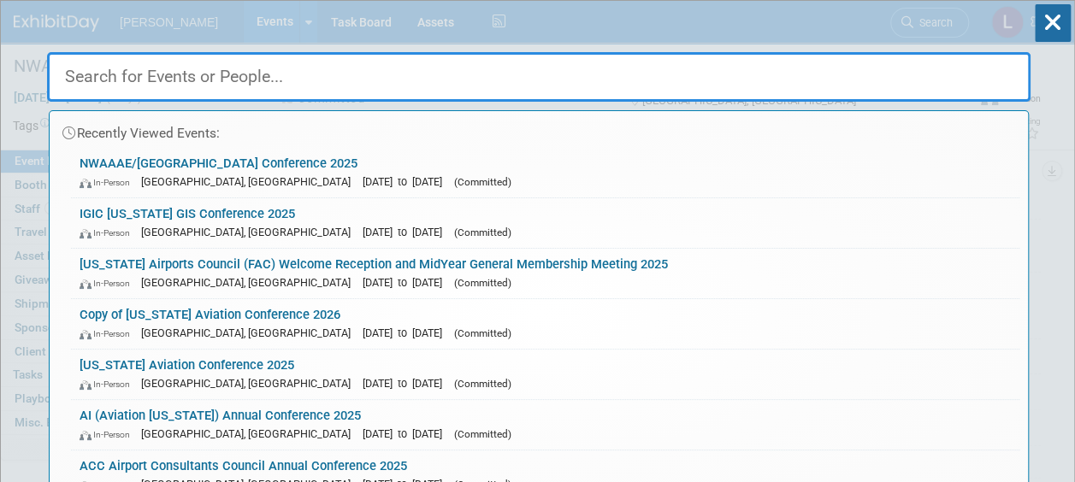
click at [284, 79] on input "text" at bounding box center [539, 77] width 984 height 50
paste input "SCC AAAE FAA Southwest Airports Partnership Conference 2025"
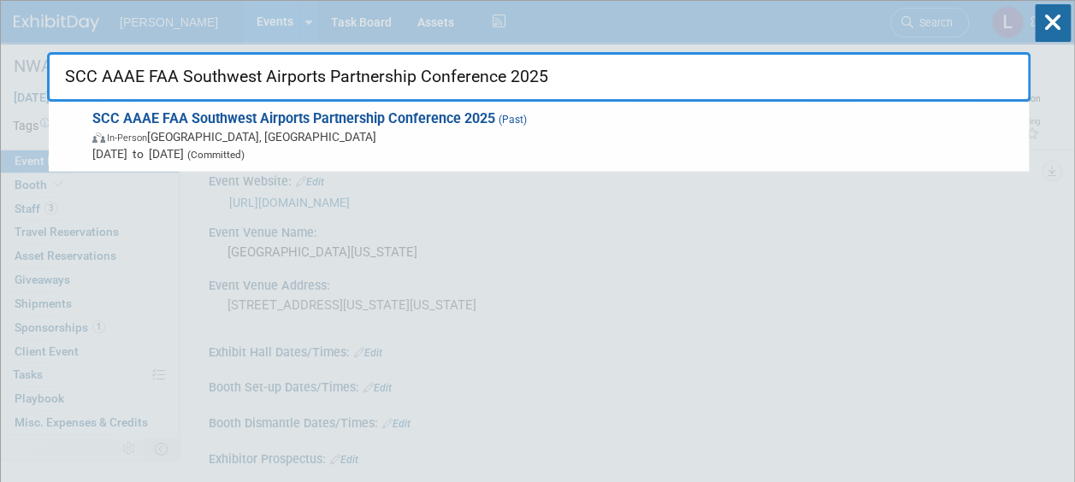
click at [506, 63] on input "SCC AAAE FAA Southwest Airports Partnership Conference 2025" at bounding box center [539, 77] width 984 height 50
drag, startPoint x: 640, startPoint y: 79, endPoint x: 3, endPoint y: 104, distance: 637.0
click at [0, 105] on html "[PERSON_NAME] Events Add Event Bulk Upload Events Shareable Event Boards Recent…" at bounding box center [537, 241] width 1075 height 482
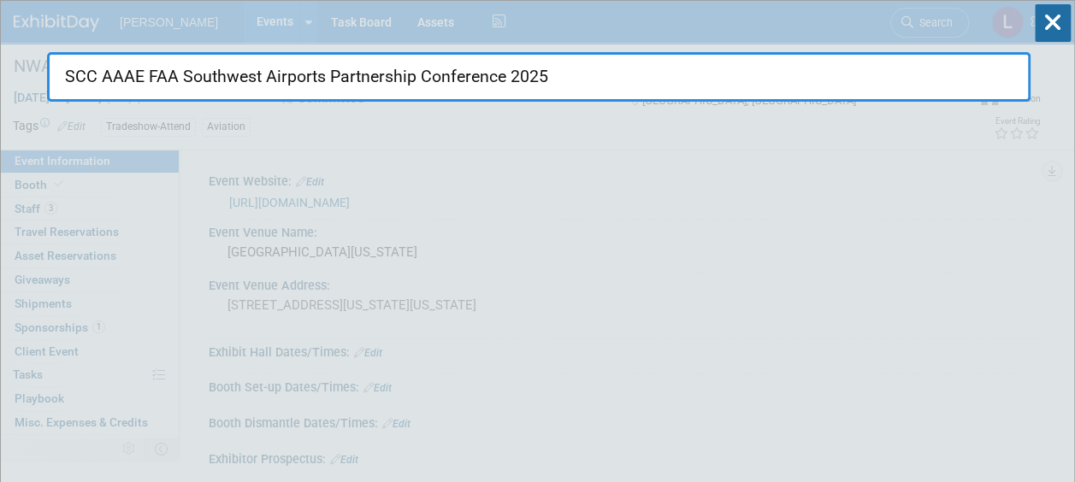
paste input "AAAE (South Central Chapter)"
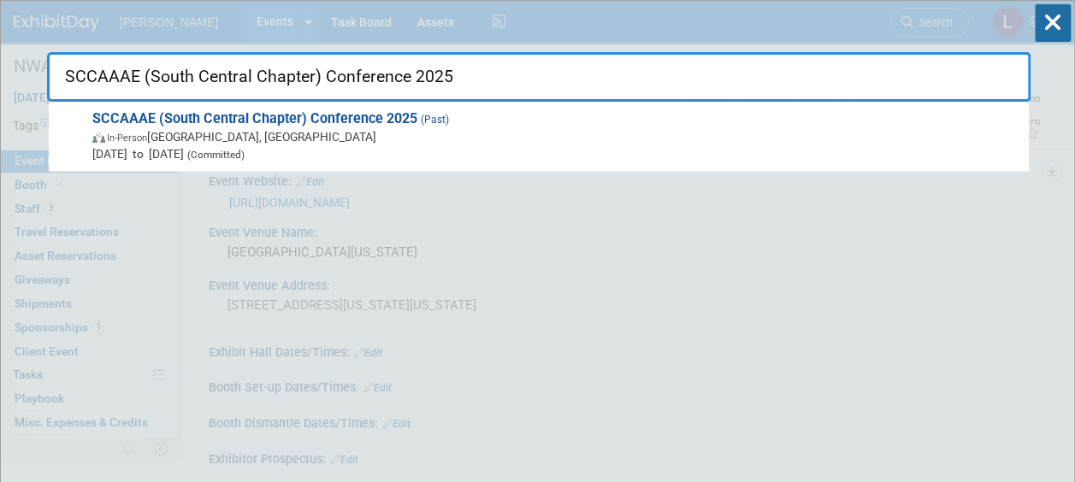
drag, startPoint x: 422, startPoint y: 78, endPoint x: 581, endPoint y: 69, distance: 159.3
click at [423, 78] on input "SCCAAAE (South Central Chapter) Conference 2025" at bounding box center [539, 77] width 984 height 50
drag, startPoint x: 581, startPoint y: 69, endPoint x: 0, endPoint y: 15, distance: 583.4
click at [0, 15] on html "[PERSON_NAME] Events Add Event Bulk Upload Events Shareable Event Boards Recent…" at bounding box center [537, 241] width 1075 height 482
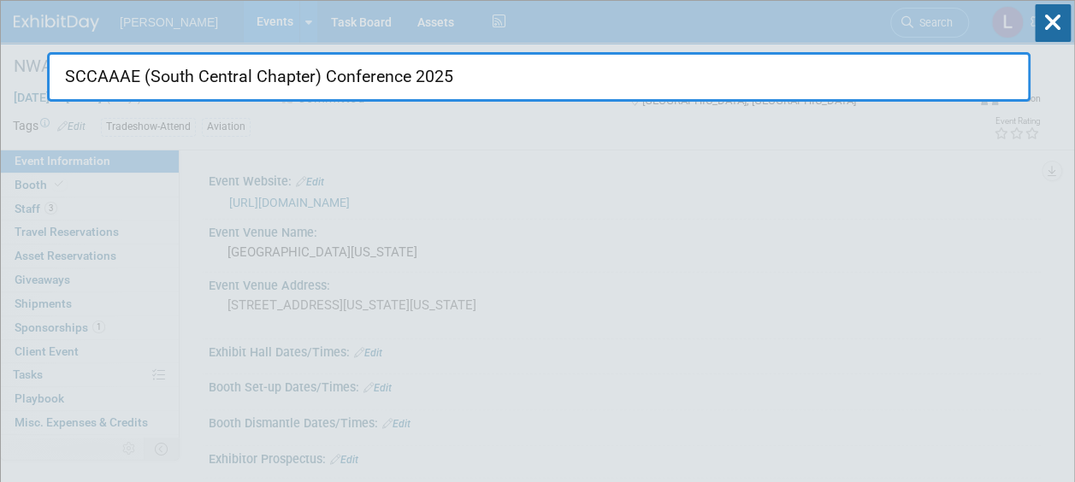
paste input "EC-AAAE Southeast Chapter AAAE Annual"
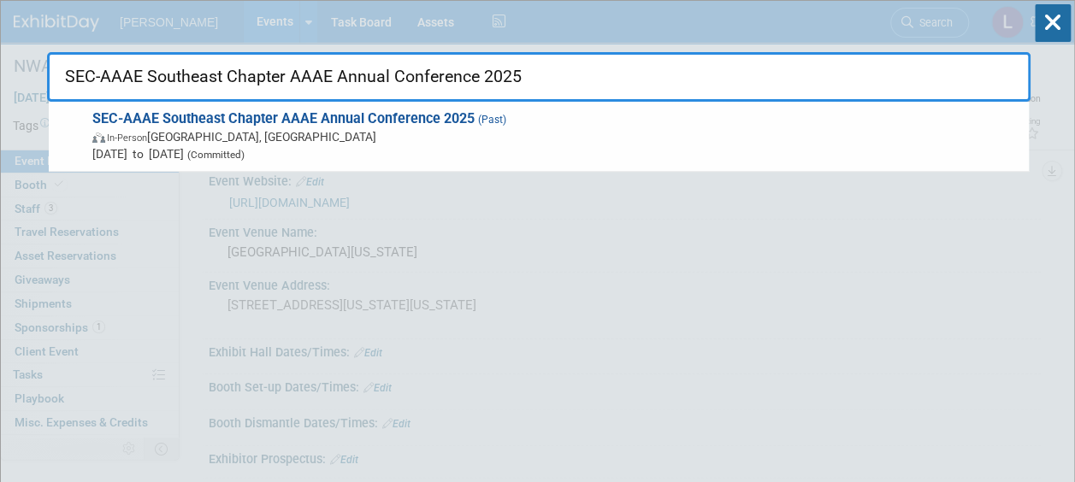
click at [549, 90] on input "SEC-AAAE Southeast Chapter AAAE Annual Conference 2025" at bounding box center [539, 77] width 984 height 50
drag, startPoint x: -3, startPoint y: 60, endPoint x: -3, endPoint y: 38, distance: 22.2
click at [0, 38] on html "[PERSON_NAME] Events Add Event Bulk Upload Events Shareable Event Boards Recent…" at bounding box center [537, 241] width 1075 height 482
paste input "mart Airports Conference 2025 - Cancelled"
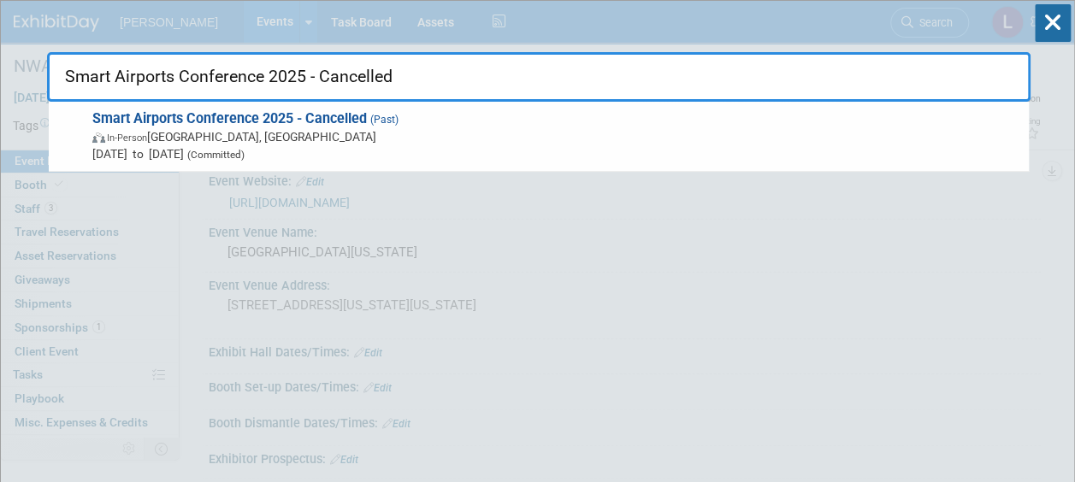
drag, startPoint x: 407, startPoint y: 56, endPoint x: 423, endPoint y: 77, distance: 25.7
click at [407, 56] on input "Smart Airports Conference 2025 - Cancelled" at bounding box center [539, 77] width 984 height 50
drag, startPoint x: 214, startPoint y: 48, endPoint x: -3, endPoint y: 39, distance: 217.5
click at [0, 39] on html "[PERSON_NAME] Events Add Event Bulk Upload Events Shareable Event Boards Recent…" at bounding box center [537, 241] width 1075 height 482
paste input "PC25 - APA [US_STATE] Planning Conference 2025"
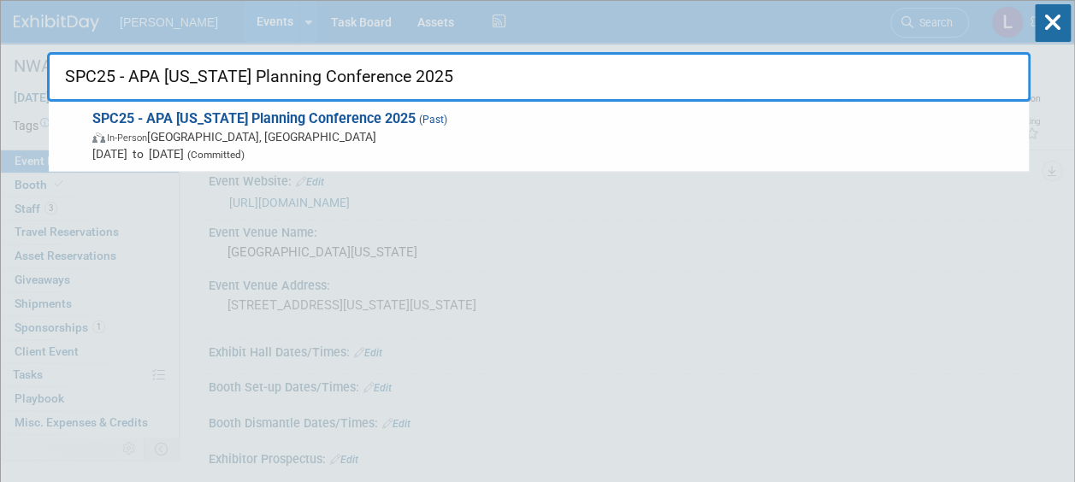
type input "SPC25 - APA [US_STATE] Planning Conference 2025"
click at [556, 39] on div "SPC25 - APA [US_STATE] Planning Conference 2025 SPC25 - APA [US_STATE] Planning…" at bounding box center [539, 51] width 984 height 101
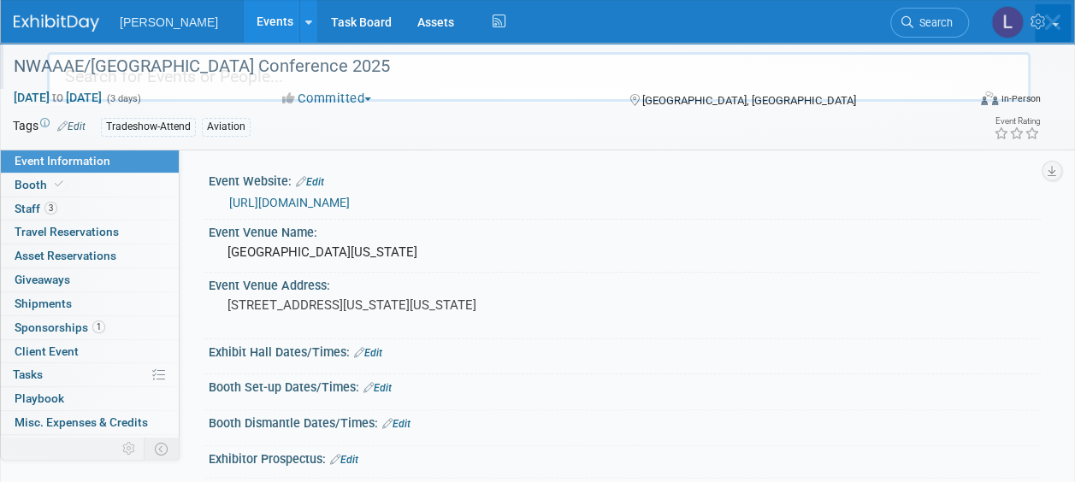
drag, startPoint x: 530, startPoint y: 65, endPoint x: 481, endPoint y: 60, distance: 49.9
click at [481, 60] on body "[PERSON_NAME] Events Add Event Bulk Upload Events Shareable Event Boards Recent…" at bounding box center [537, 241] width 1075 height 482
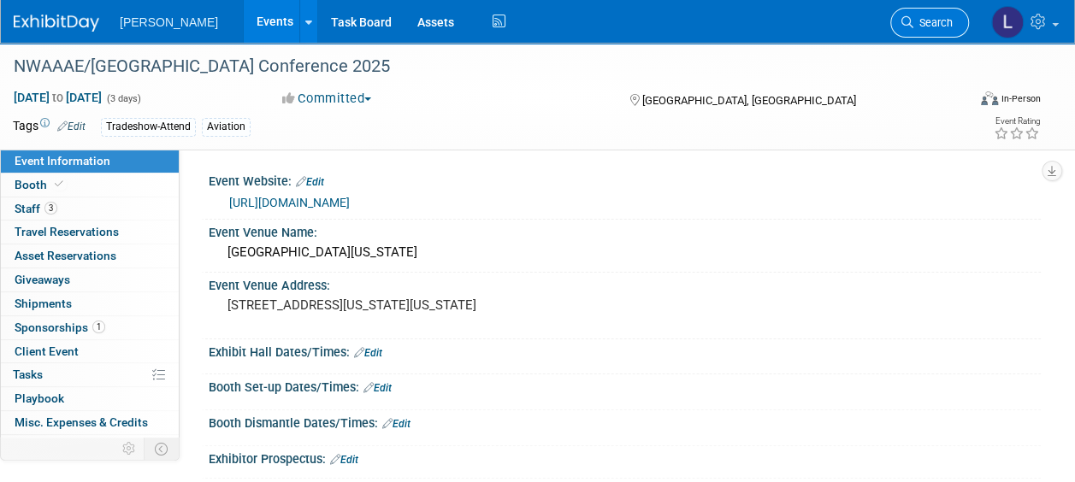
click at [937, 27] on span "Search" at bounding box center [933, 22] width 39 height 13
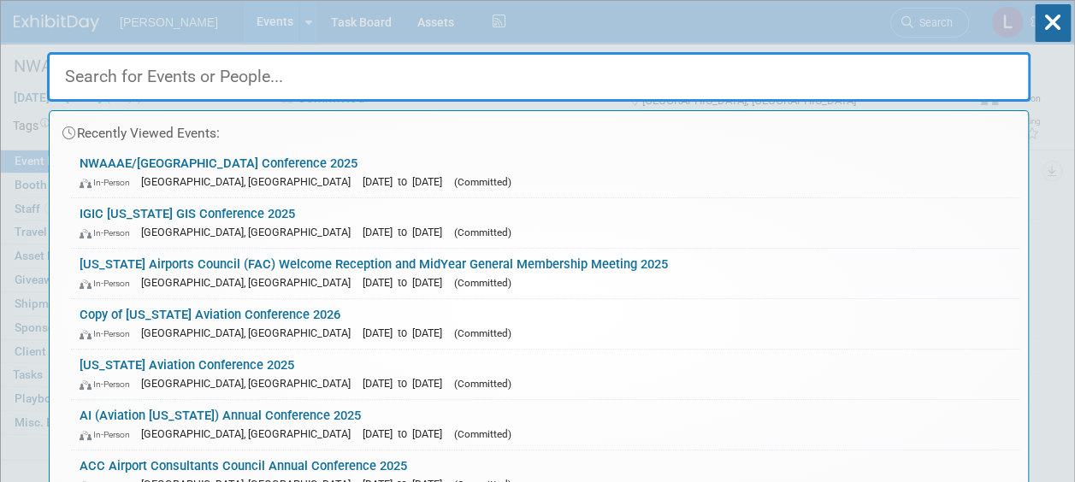
drag, startPoint x: 343, startPoint y: 74, endPoint x: 230, endPoint y: 75, distance: 112.9
click at [230, 75] on input "text" at bounding box center [539, 77] width 984 height 50
paste input "SWAAAE Annual Airport Management Short Course 2025"
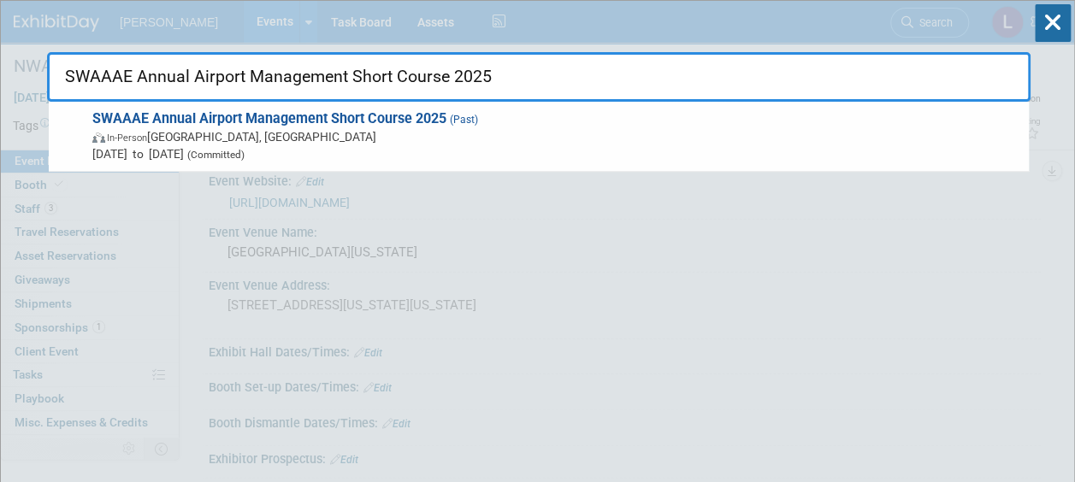
drag, startPoint x: 505, startPoint y: 98, endPoint x: 553, endPoint y: 60, distance: 60.9
click at [505, 97] on input "SWAAAE Annual Airport Management Short Course 2025" at bounding box center [539, 77] width 984 height 50
drag, startPoint x: 558, startPoint y: 55, endPoint x: 548, endPoint y: 74, distance: 21.8
click at [549, 68] on input "SWAAAE Annual Airport Management Short Course 2025" at bounding box center [539, 77] width 984 height 50
drag, startPoint x: 93, startPoint y: 68, endPoint x: 21, endPoint y: 70, distance: 71.9
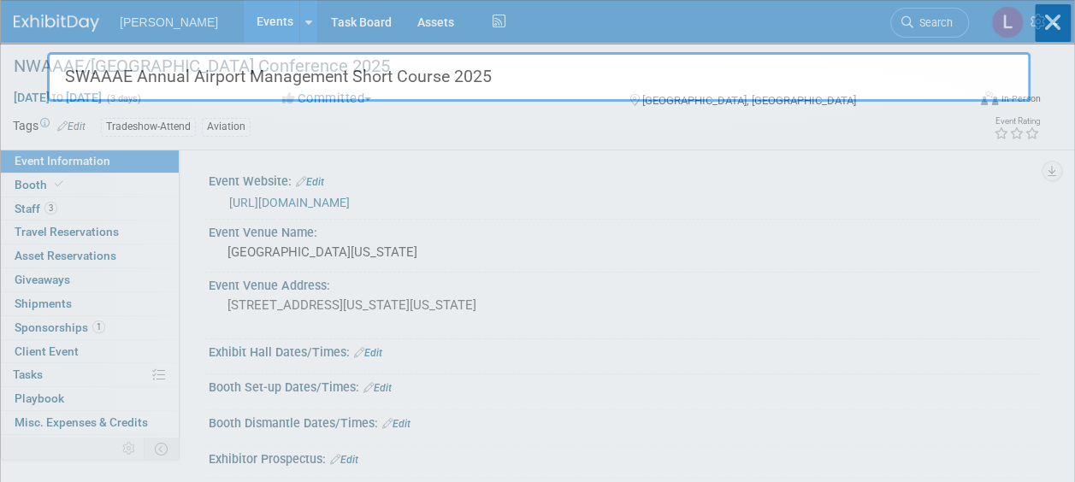
paste input "[US_STATE] Aviation Conferenc"
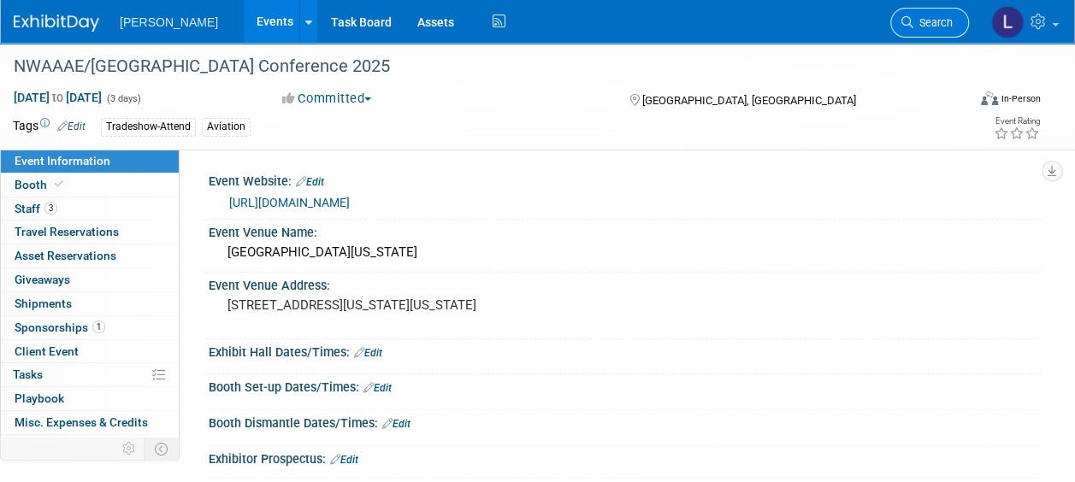
click at [926, 33] on link "Search" at bounding box center [930, 23] width 79 height 30
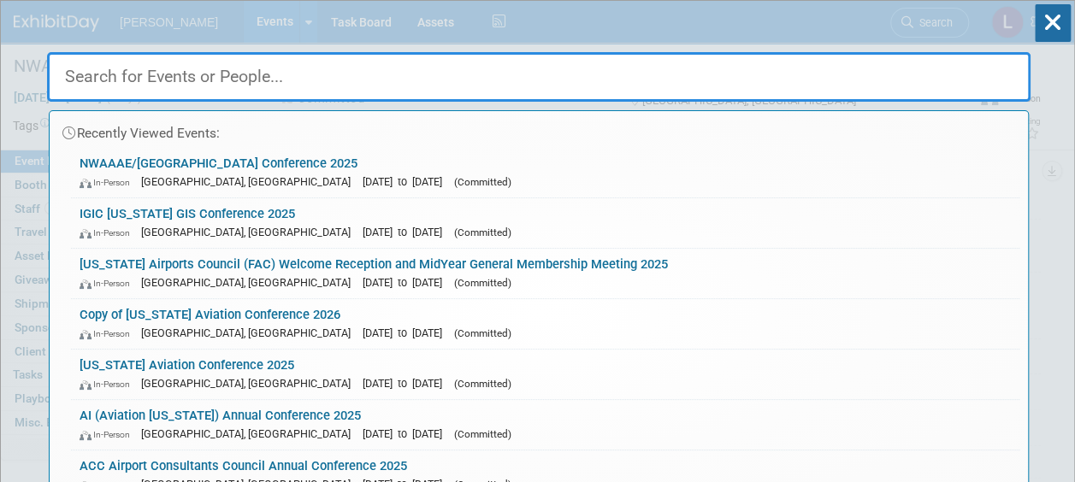
paste input "[US_STATE] Aviation Conference 2025"
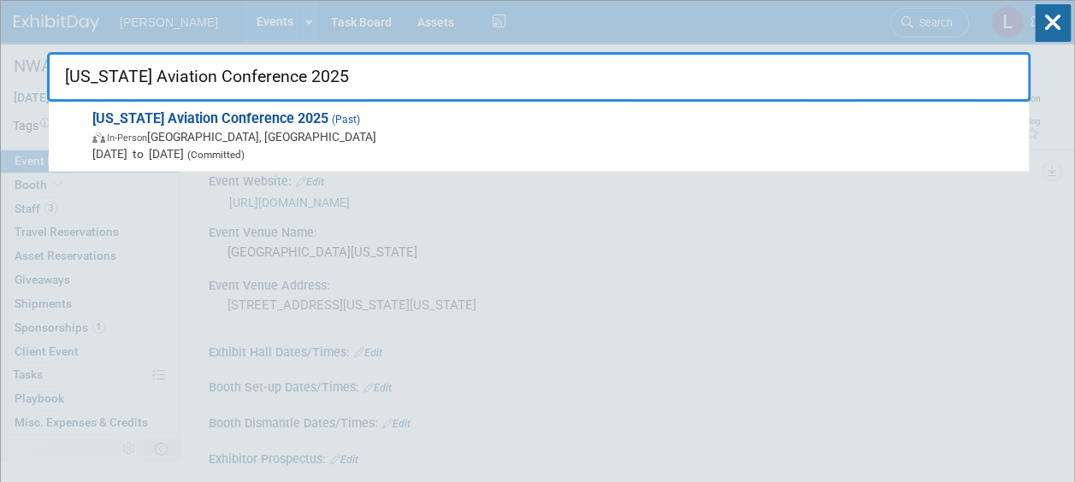
drag, startPoint x: 382, startPoint y: 98, endPoint x: 363, endPoint y: 94, distance: 20.0
click at [383, 97] on input "[US_STATE] Aviation Conference 2025" at bounding box center [539, 77] width 984 height 50
drag, startPoint x: 363, startPoint y: 94, endPoint x: 92, endPoint y: 74, distance: 272.0
click at [86, 75] on input "[US_STATE] Aviation Conference 2025" at bounding box center [539, 77] width 984 height 50
paste input "SWAAAE SW Chapter of American Association of Airport Executives Summer"
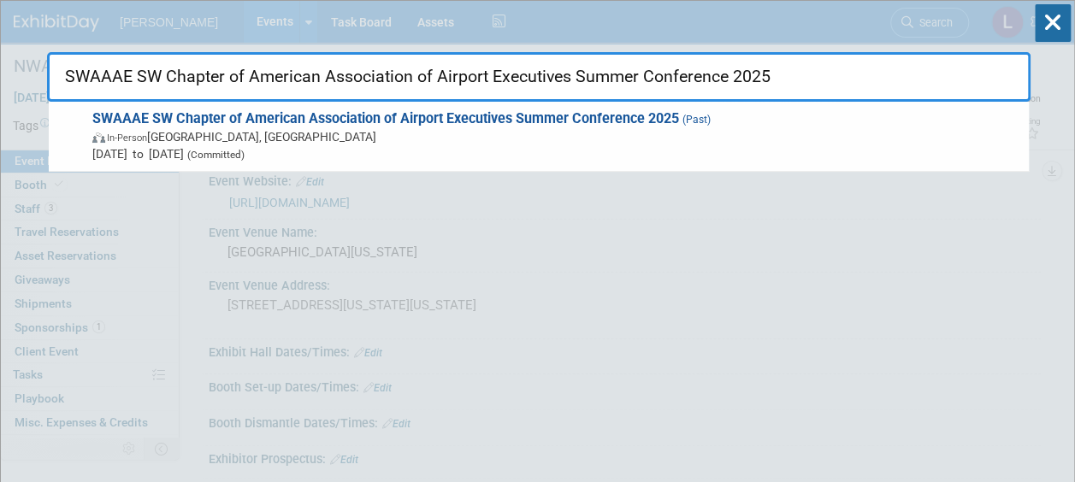
click at [441, 80] on input "SWAAAE SW Chapter of American Association of Airport Executives Summer Conferen…" at bounding box center [539, 77] width 984 height 50
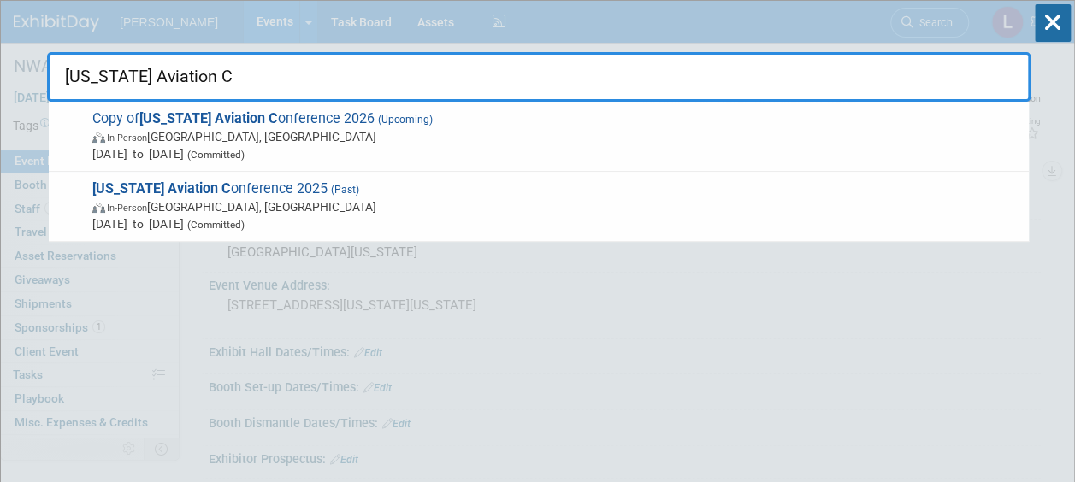
type input "[US_STATE] Aviation C"
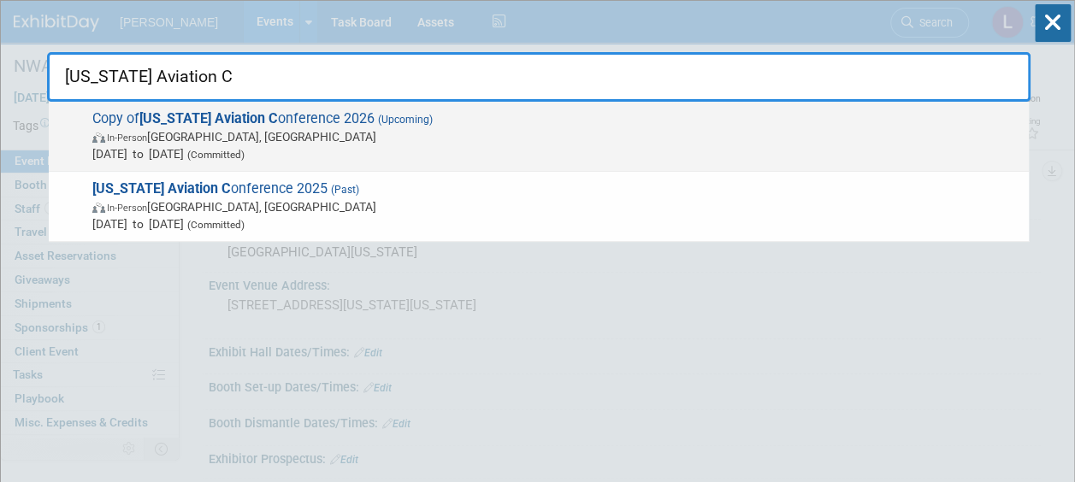
click at [416, 166] on div "Copy of [US_STATE] Aviation C onference 2026 (Upcoming) In-Person [GEOGRAPHIC_D…" at bounding box center [539, 137] width 980 height 70
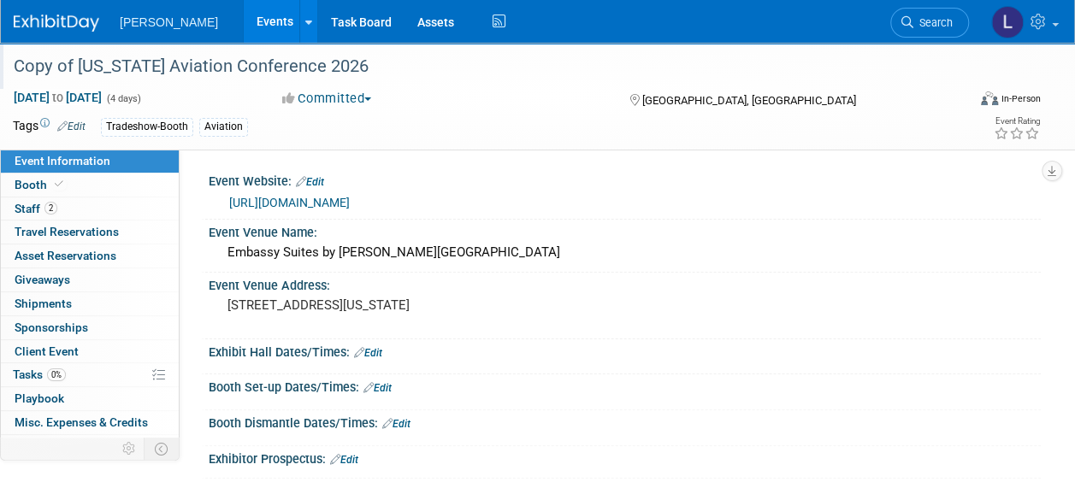
click at [74, 62] on div "Copy of [US_STATE] Aviation Conference 2026" at bounding box center [480, 66] width 945 height 31
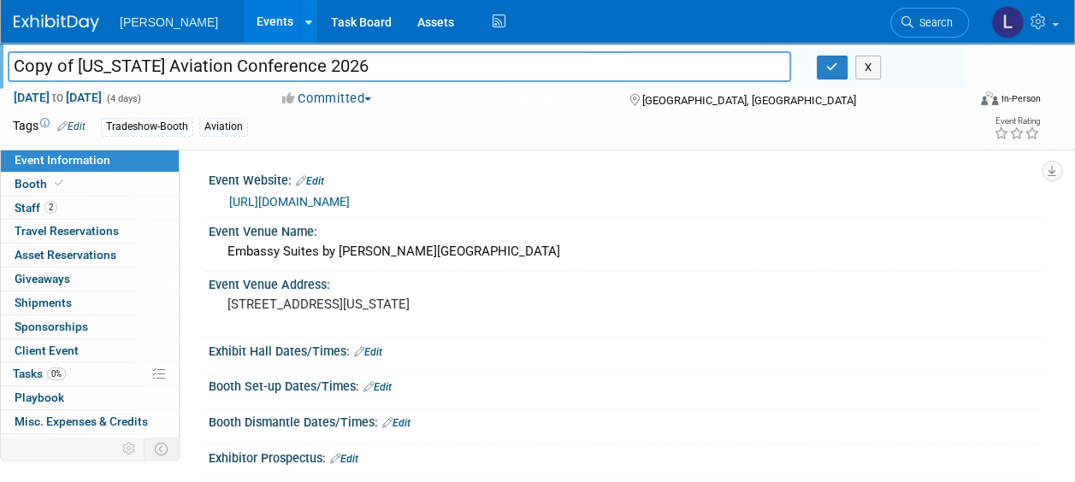
drag, startPoint x: 79, startPoint y: 67, endPoint x: -3, endPoint y: 55, distance: 83.0
click at [0, 55] on html "Woolpert Events Add Event Bulk Upload Events Shareable Event Boards Recently Vi…" at bounding box center [537, 241] width 1075 height 482
type input "Texas Aviation Conference 2026"
click at [820, 68] on button "button" at bounding box center [832, 68] width 31 height 24
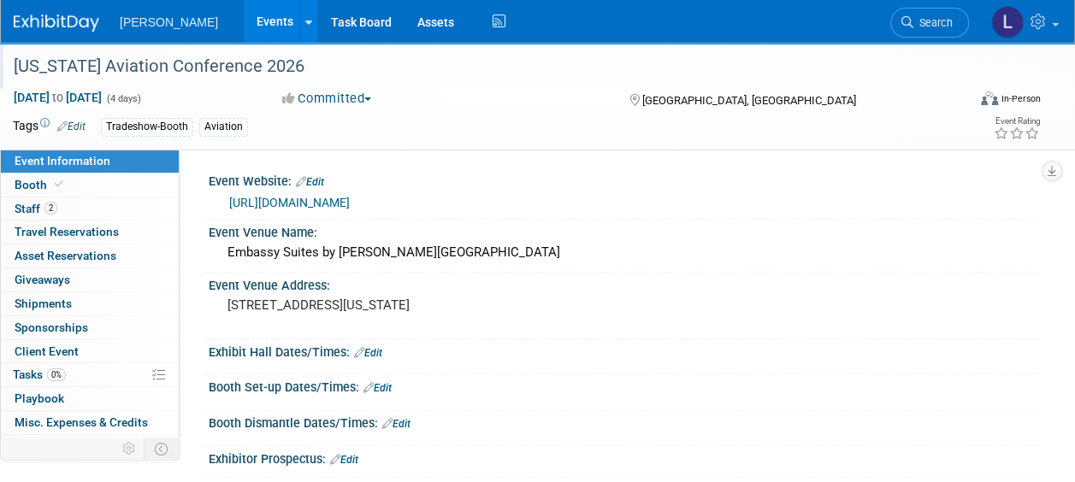
click at [893, 22] on link "Search" at bounding box center [930, 23] width 79 height 30
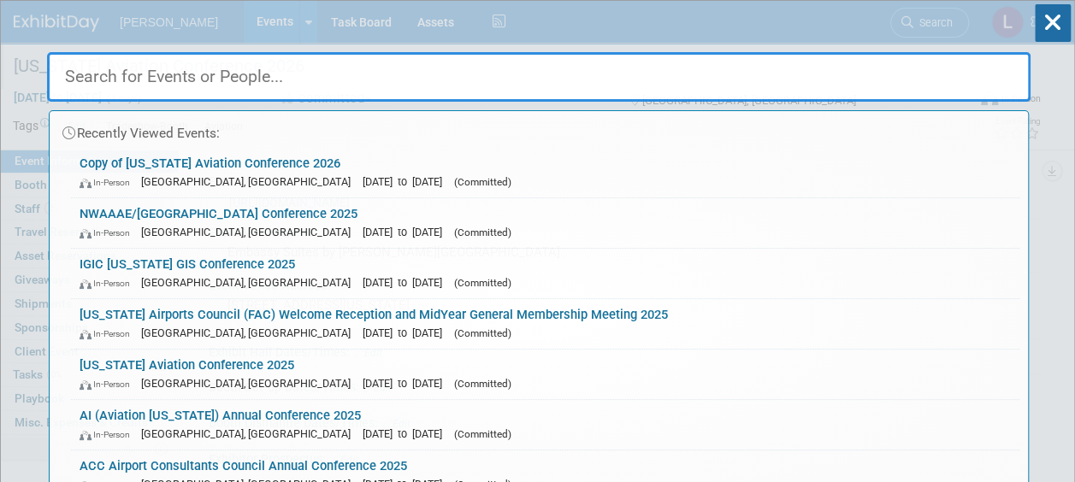
paste input "TRB Annual Conference 2025"
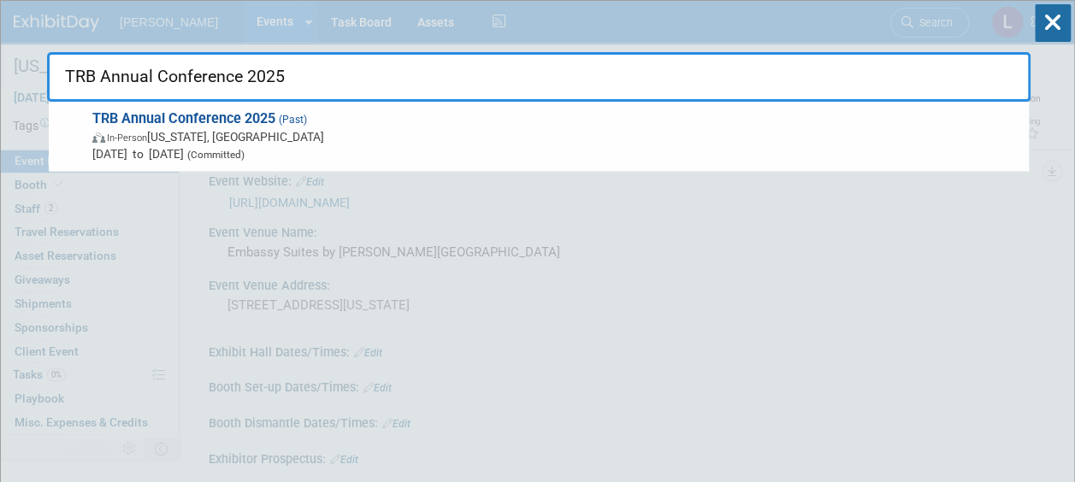
drag, startPoint x: 503, startPoint y: 87, endPoint x: -3, endPoint y: 46, distance: 508.1
click at [0, 46] on html "Woolpert Events Add Event Bulk Upload Events Shareable Event Boards Recently Vi…" at bounding box center [537, 241] width 1075 height 482
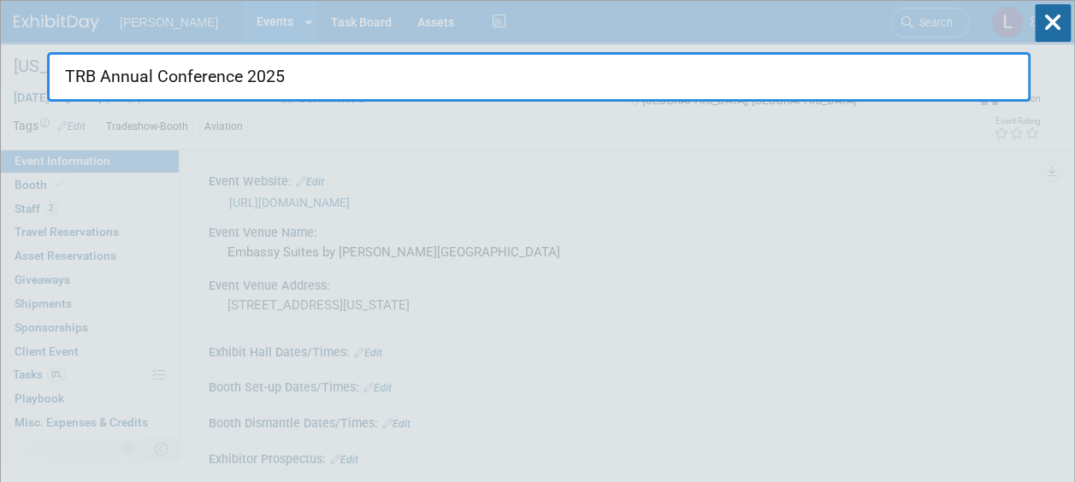
paste input "Utah Airport Operators Assn Fall Conference (UAOA)"
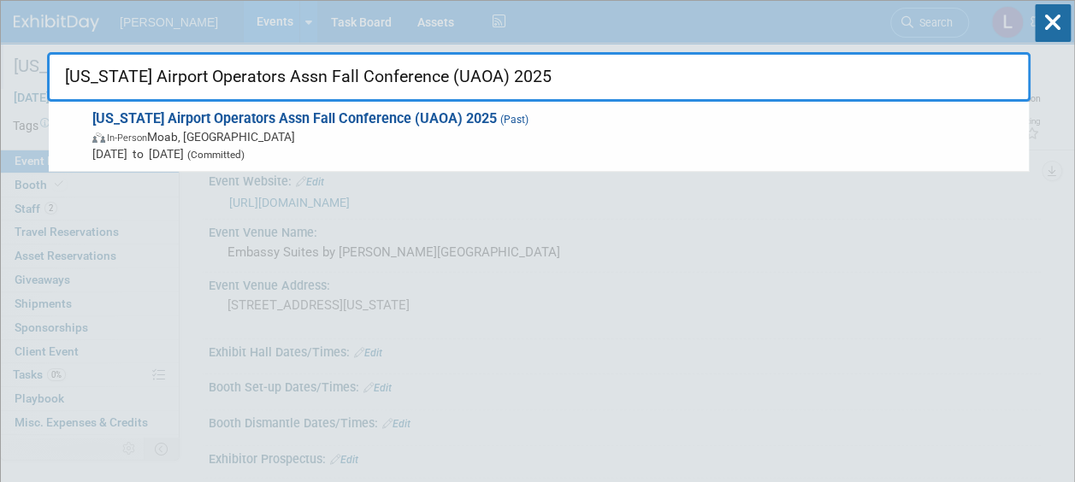
click at [577, 49] on div "Utah Airport Operators Assn Fall Conference (UAOA) 2025 Utah Airport Operators …" at bounding box center [539, 73] width 984 height 58
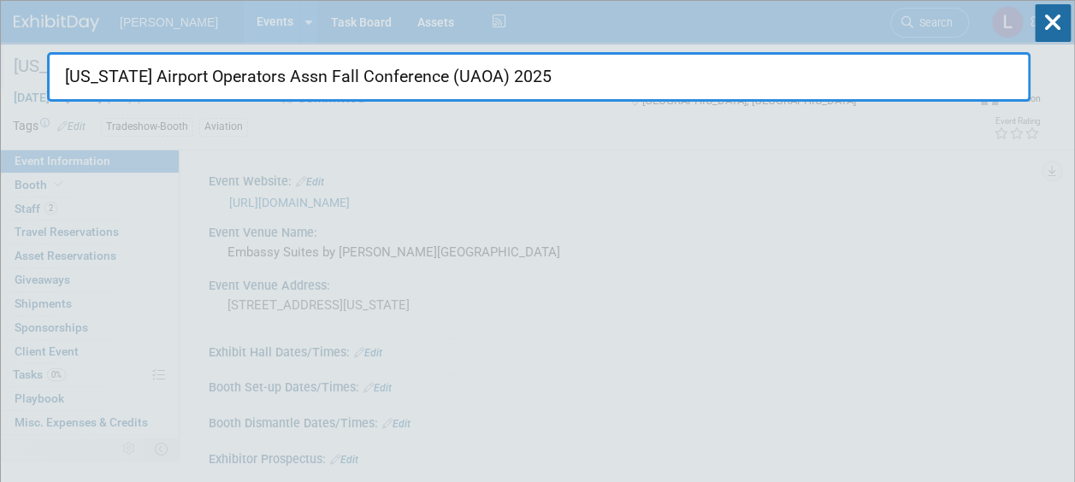
drag, startPoint x: 12, startPoint y: 40, endPoint x: -3, endPoint y: 17, distance: 27.8
click at [0, 17] on html "Woolpert Events Add Event Bulk Upload Events Shareable Event Boards Recently Vi…" at bounding box center [537, 241] width 1075 height 482
paste input "Spring"
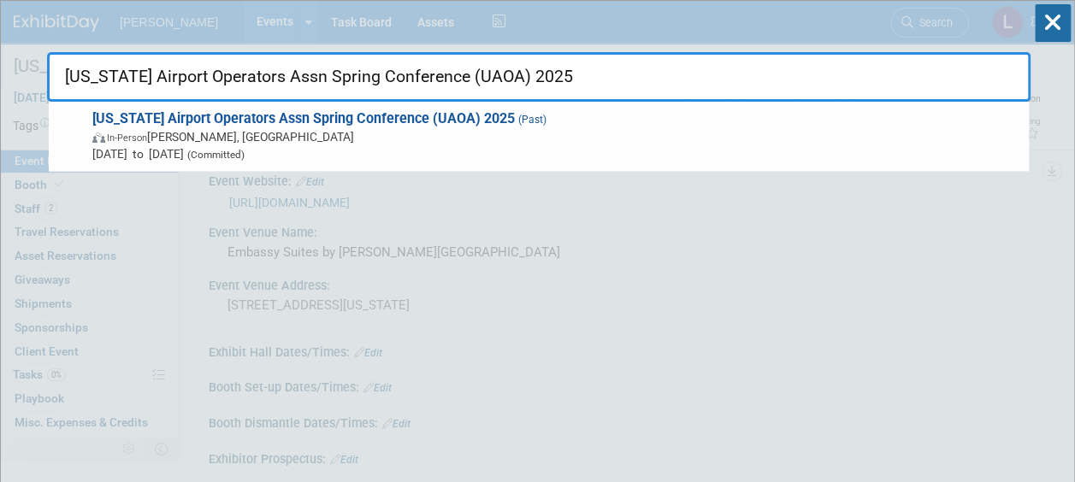
click at [450, 72] on input "Utah Airport Operators Assn Spring Conference (UAOA) 2025" at bounding box center [539, 77] width 984 height 50
drag, startPoint x: 553, startPoint y: 77, endPoint x: 0, endPoint y: 45, distance: 553.5
click at [0, 45] on html "Woolpert Events Add Event Bulk Upload Events Shareable Event Boards Recently Vi…" at bounding box center [537, 241] width 1075 height 482
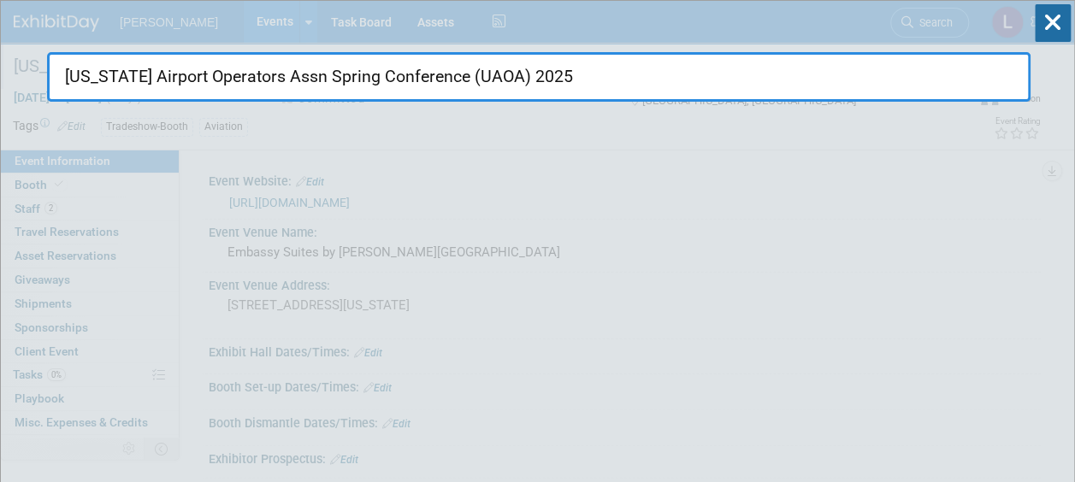
paste input "VABA Legislative Reception"
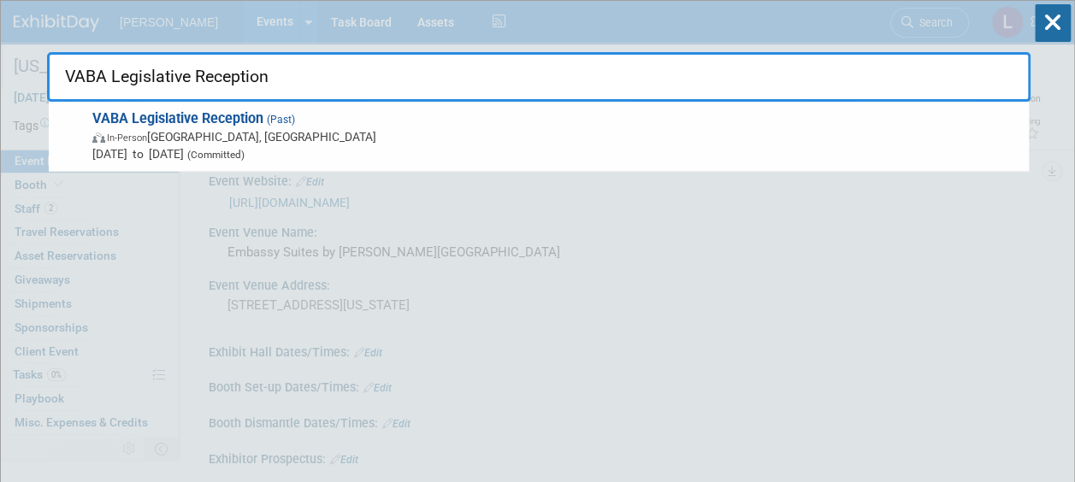
drag, startPoint x: 376, startPoint y: 74, endPoint x: 0, endPoint y: 50, distance: 376.3
click at [0, 50] on html "Woolpert Events Add Event Bulk Upload Events Shareable Event Boards Recently Vi…" at bounding box center [537, 241] width 1075 height 482
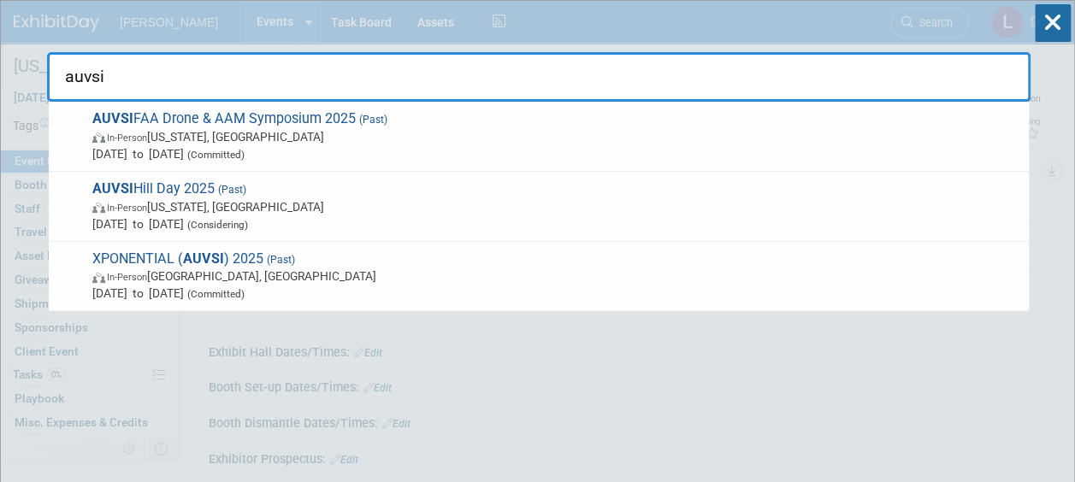
type input "auvsi"
